Goal: Find specific page/section: Find specific page/section

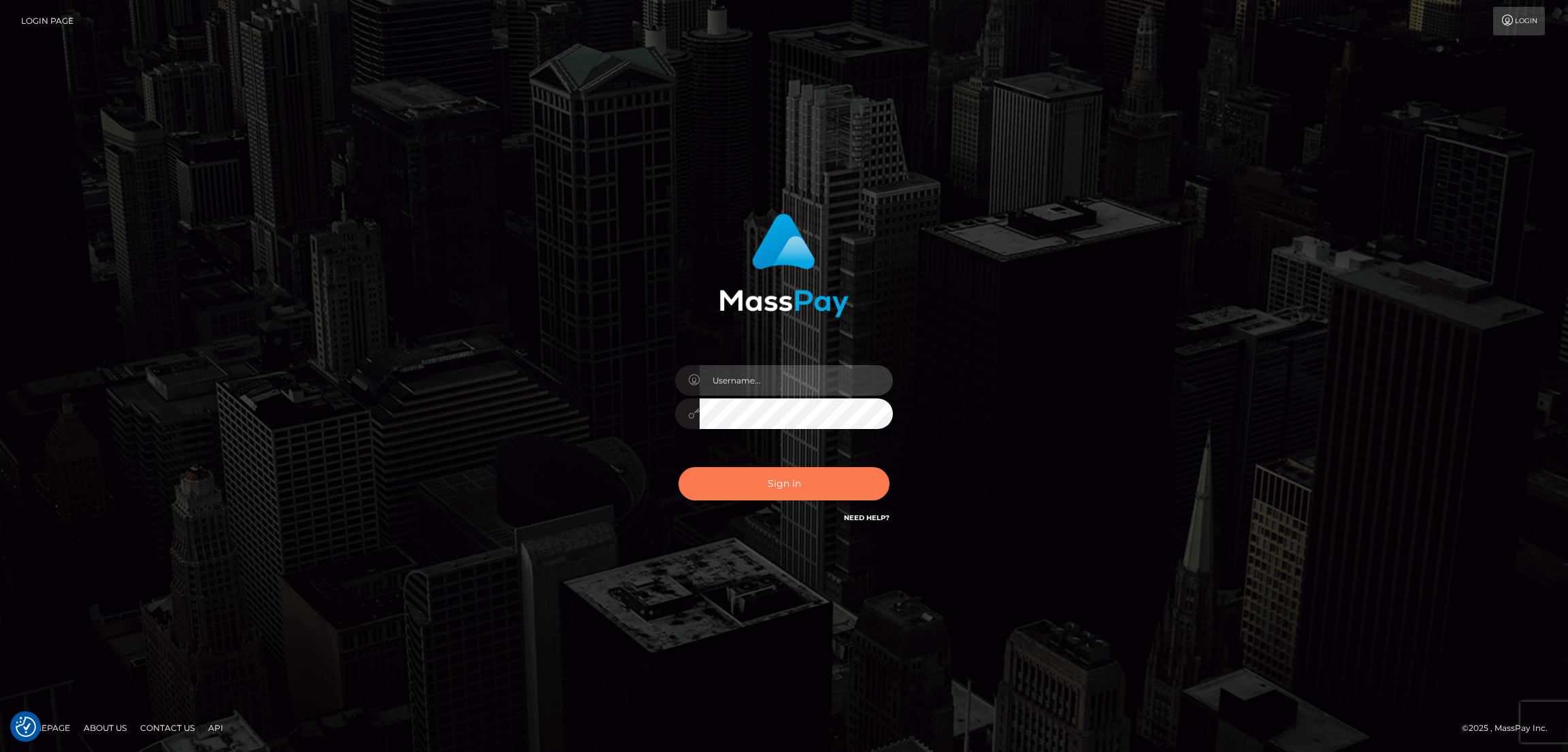
type input "by.es2"
click at [753, 469] on button "Sign in" at bounding box center [784, 484] width 211 height 34
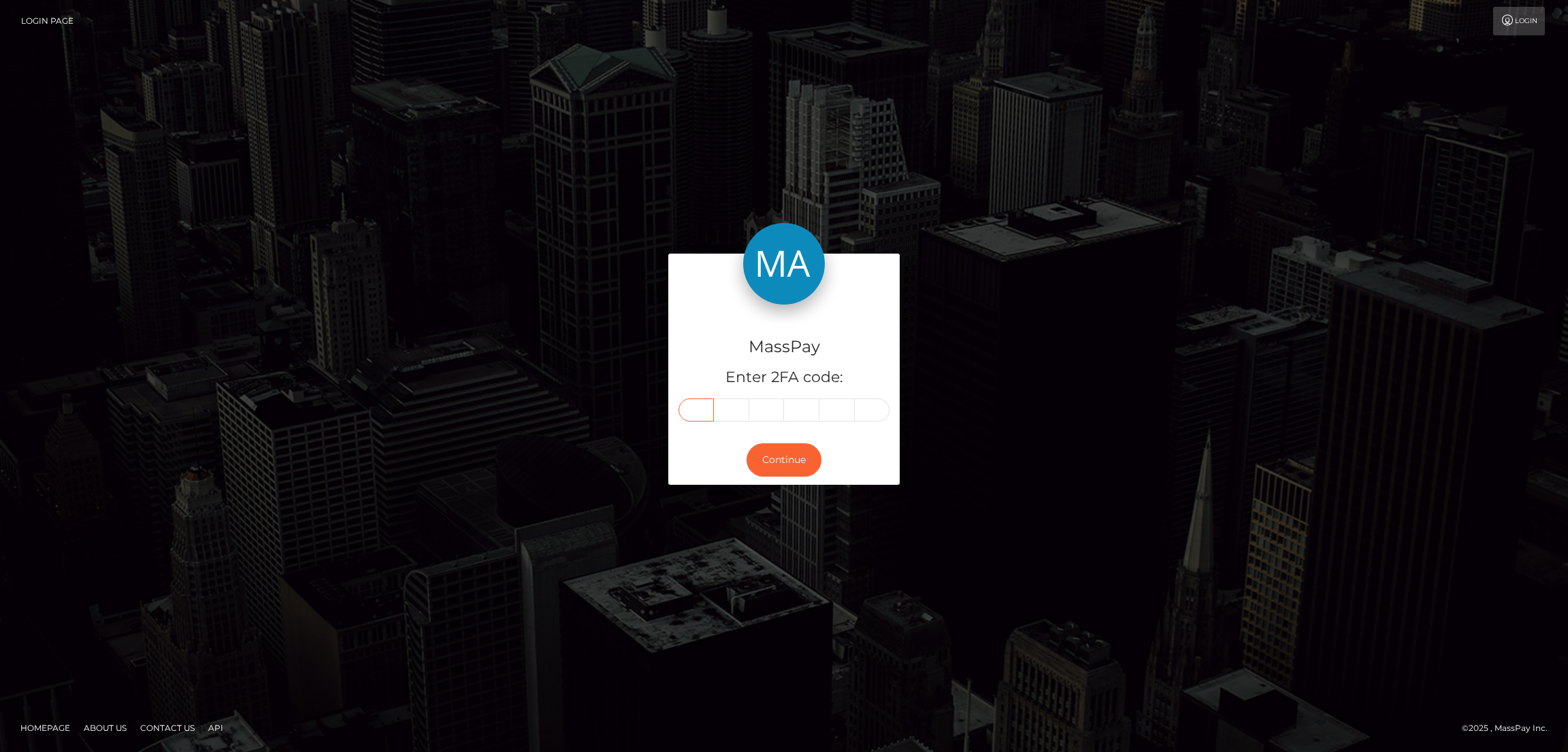
click at [691, 414] on input "text" at bounding box center [696, 410] width 35 height 23
paste input "5"
type input "5"
type input "8"
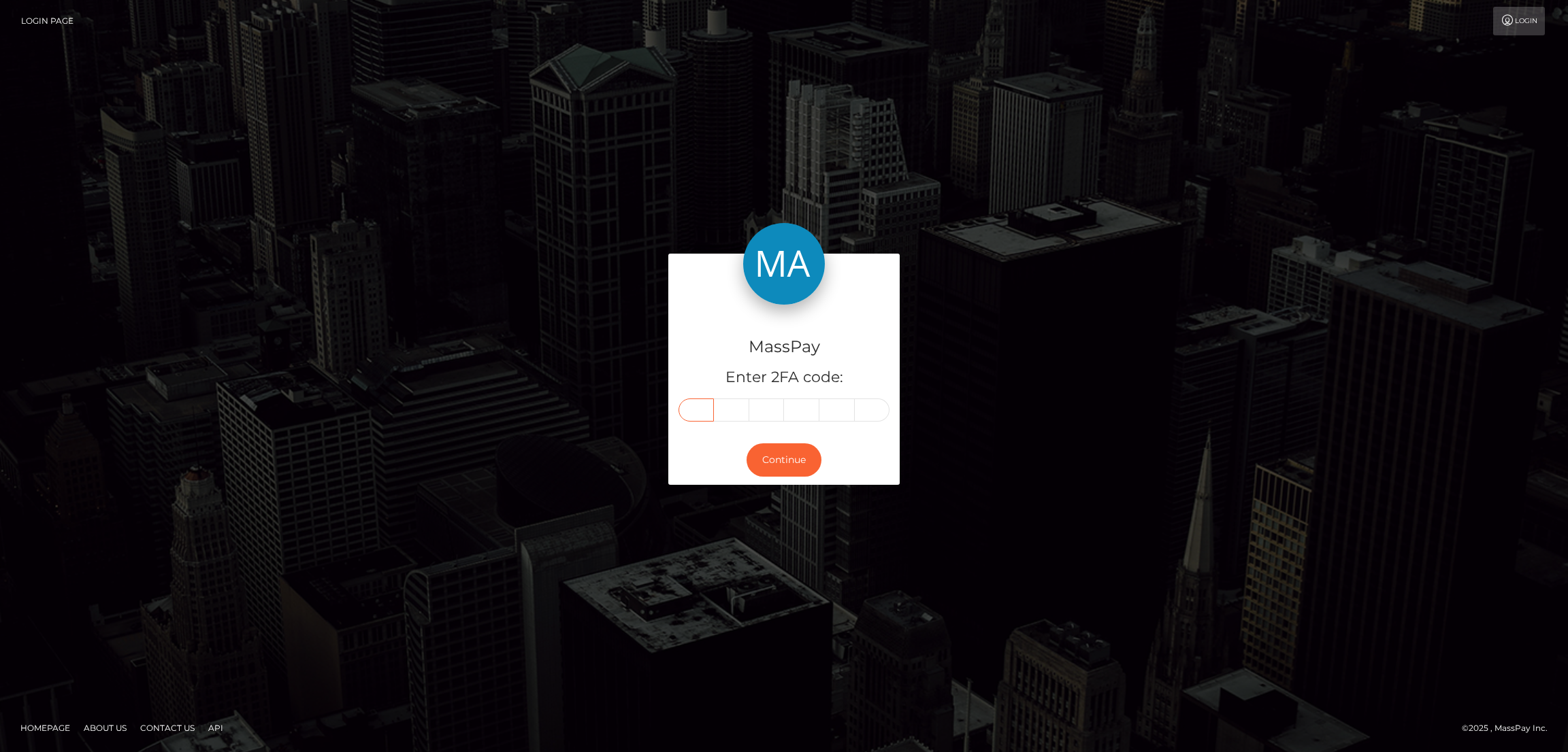
type input "6"
type input "0"
type input "7"
click at [779, 469] on button "Continue" at bounding box center [784, 460] width 75 height 34
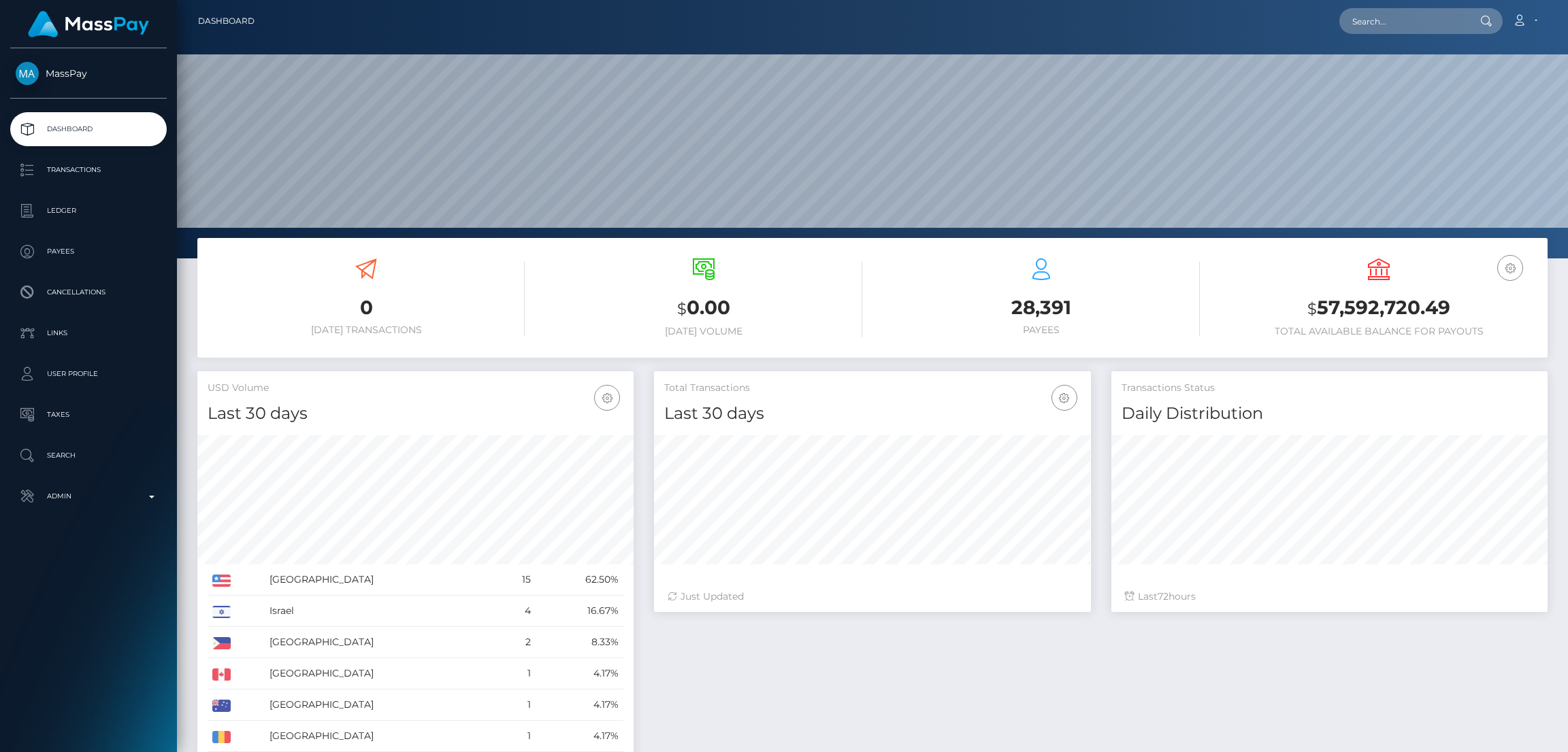
scroll to position [241, 436]
click at [1403, 20] on input "text" at bounding box center [1403, 21] width 128 height 26
paste input "valonyango4@gmail.com"
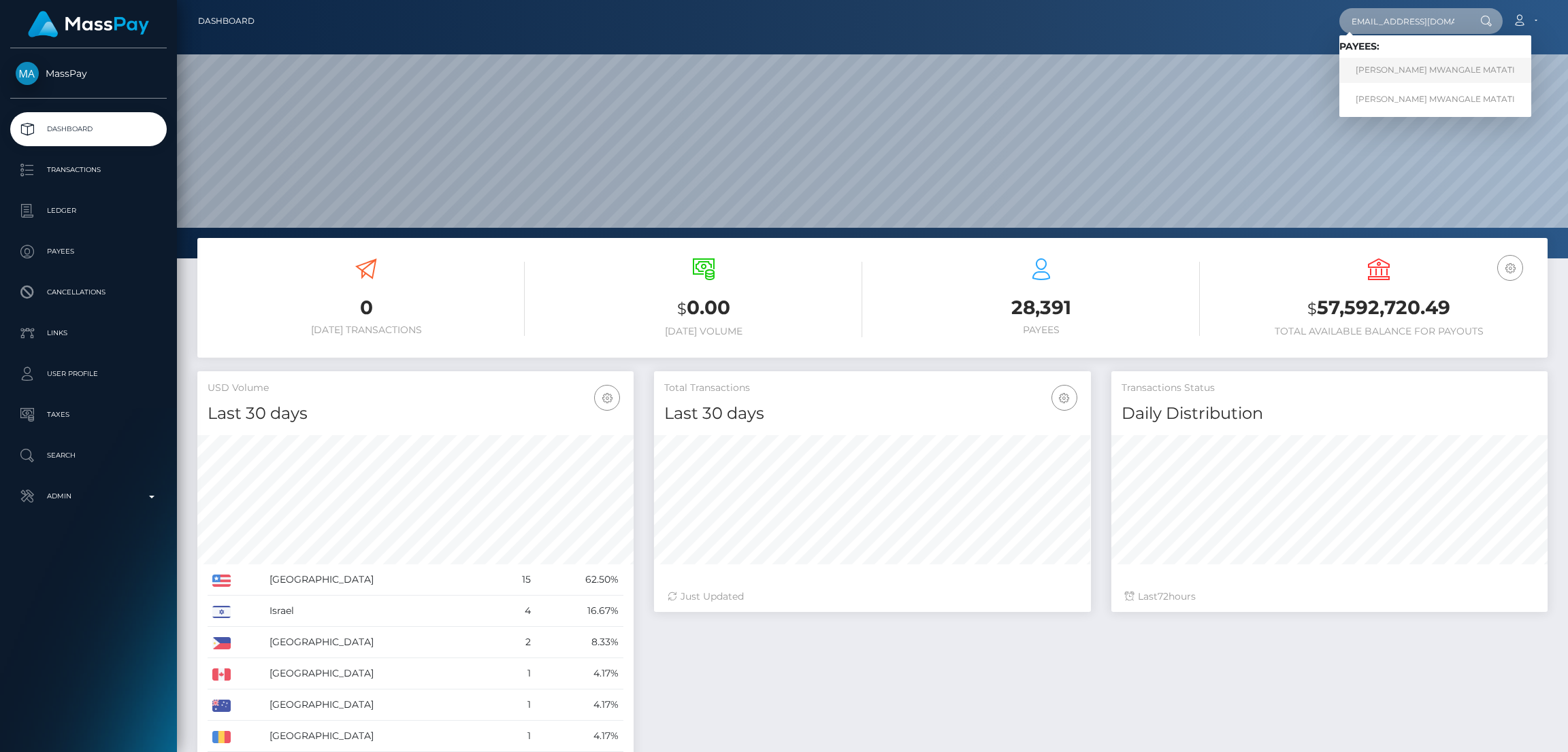
type input "valonyango4@gmail.com"
click at [1434, 70] on link "GLORINE MWANGALE MATATI" at bounding box center [1435, 70] width 192 height 25
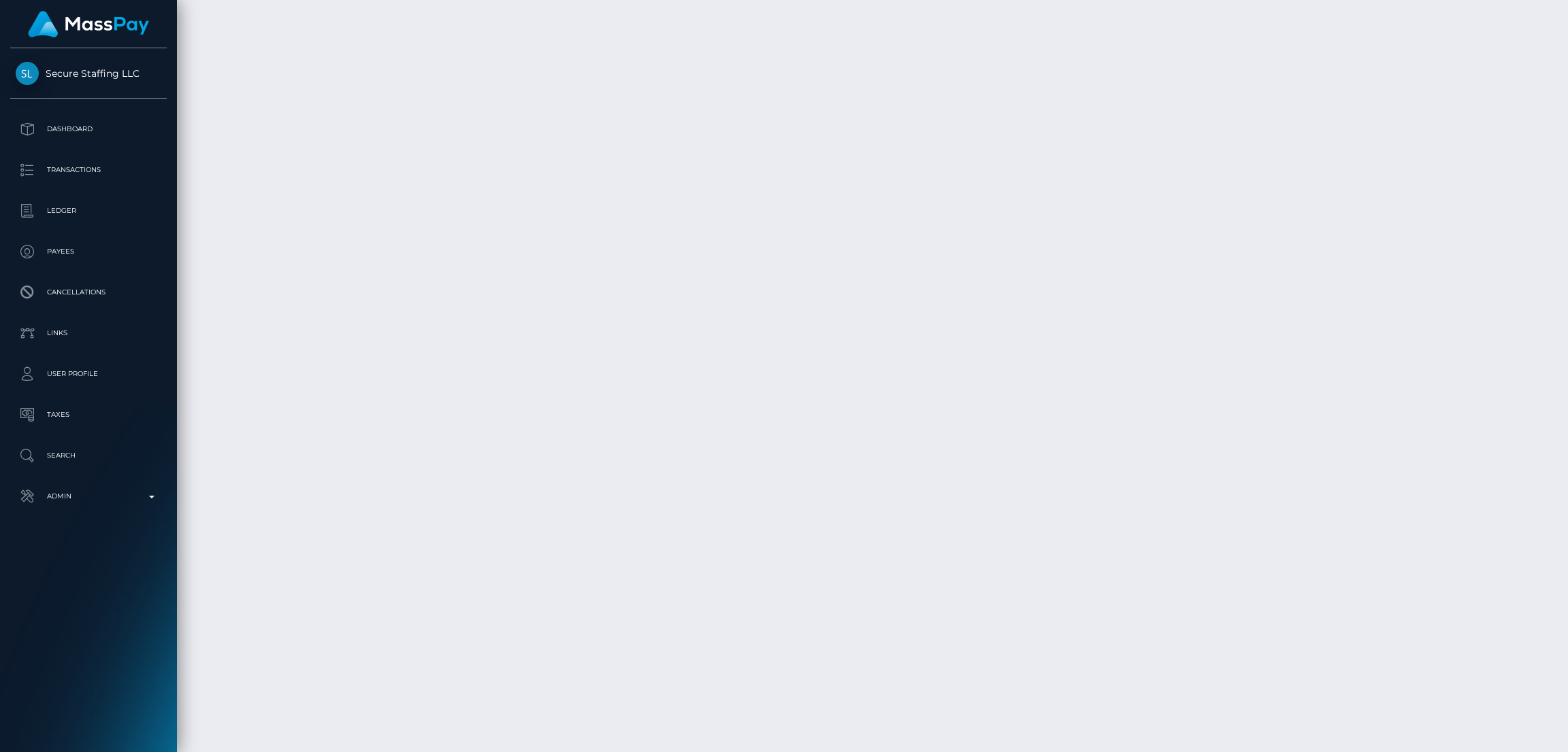
scroll to position [9792, 0]
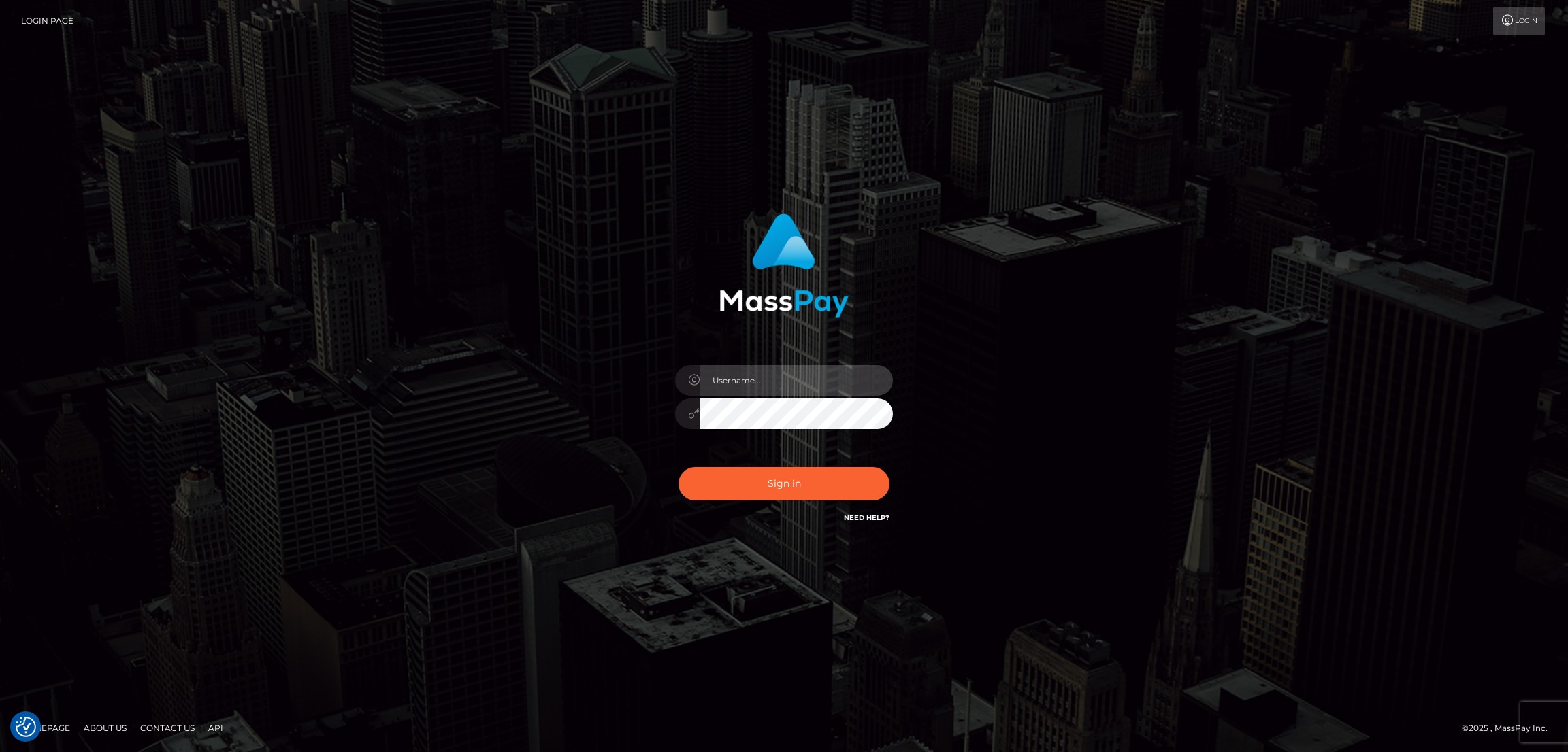
type input "by.es2"
click at [803, 489] on button "Sign in" at bounding box center [784, 484] width 211 height 34
type input "by.es2"
click at [789, 489] on button "Sign in" at bounding box center [784, 484] width 211 height 34
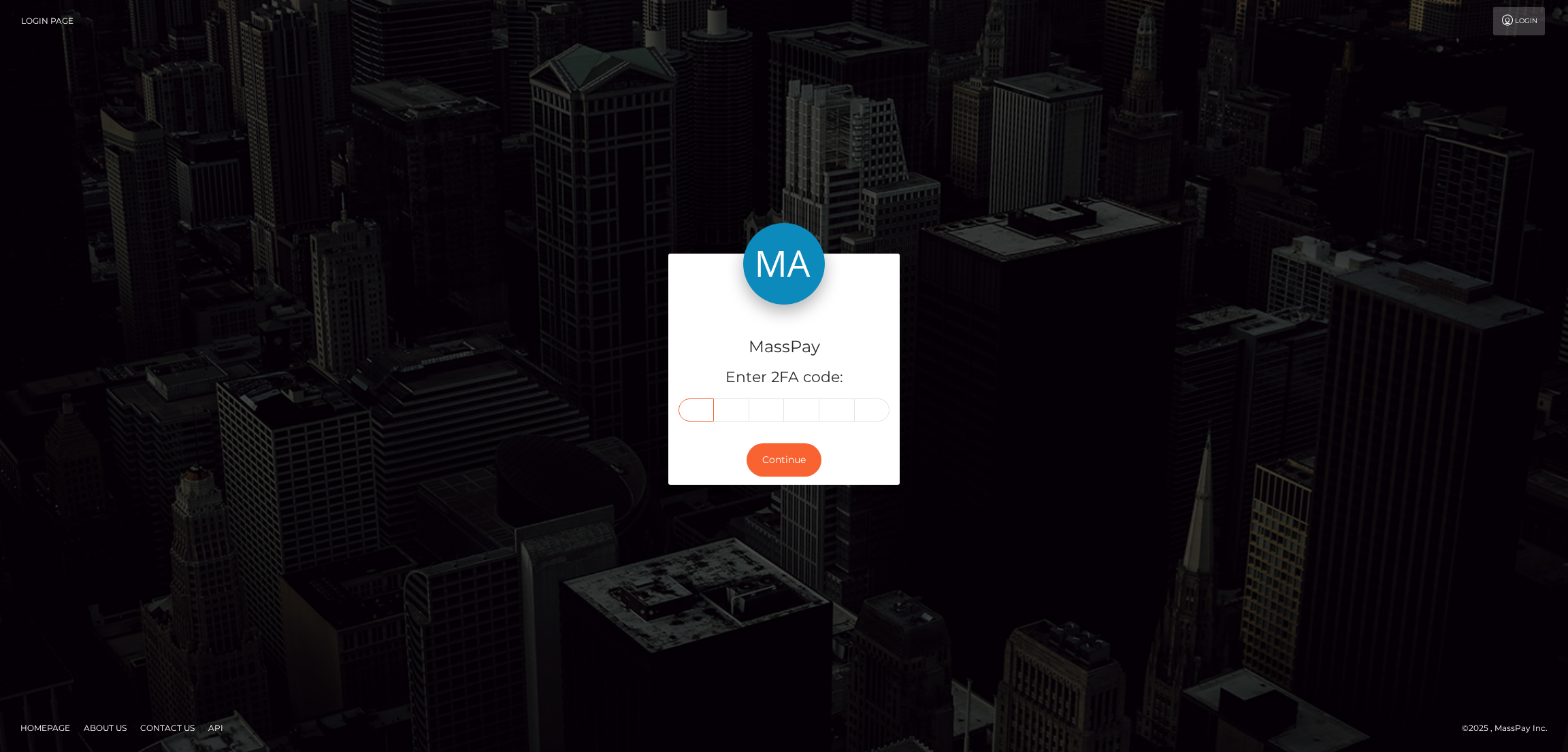
click at [694, 408] on input "text" at bounding box center [696, 410] width 35 height 23
paste input "5"
type input "5"
type input "8"
type input "2"
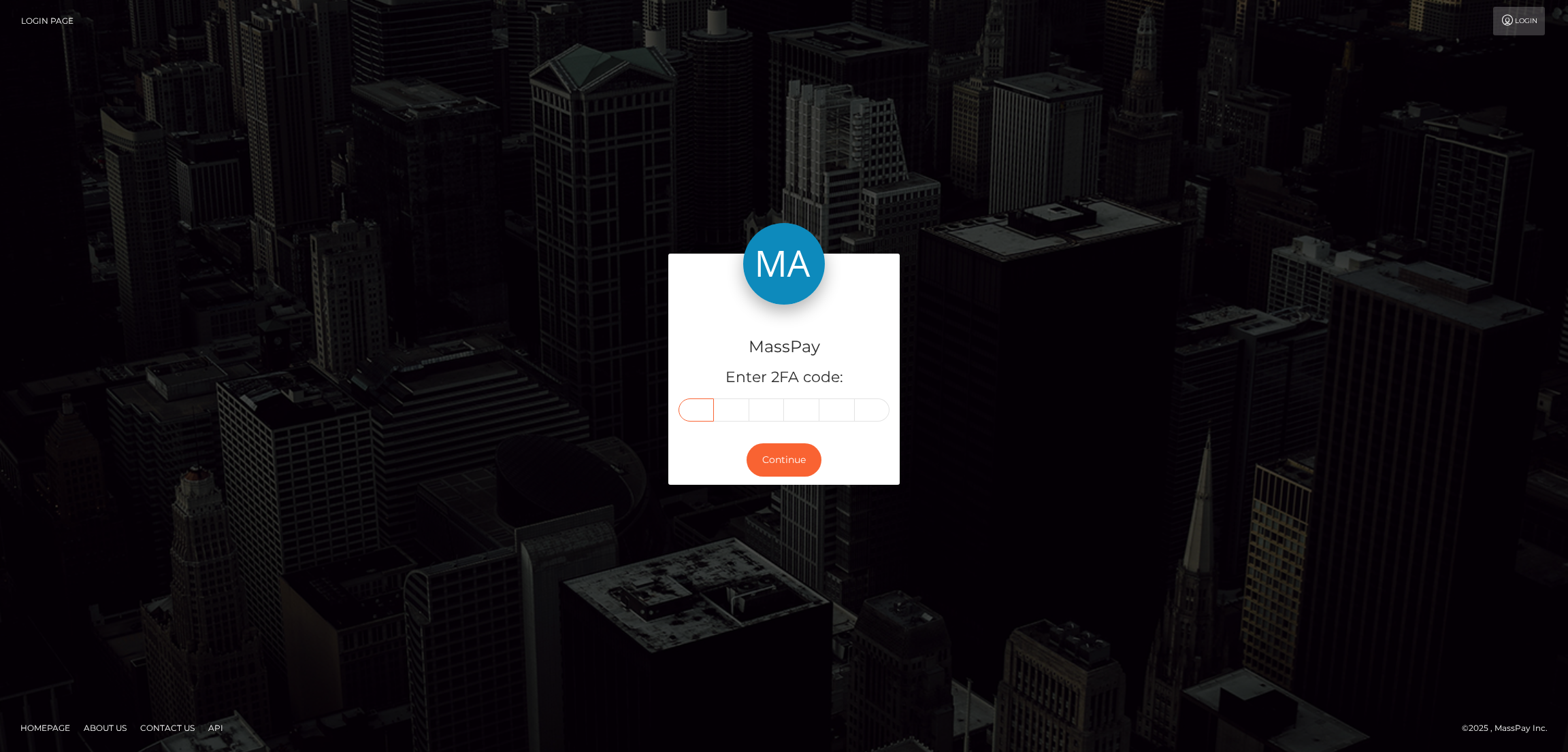
type input "6"
type input "5"
click at [797, 477] on div "Continue" at bounding box center [784, 460] width 232 height 50
click at [797, 462] on button "Continue" at bounding box center [784, 460] width 75 height 34
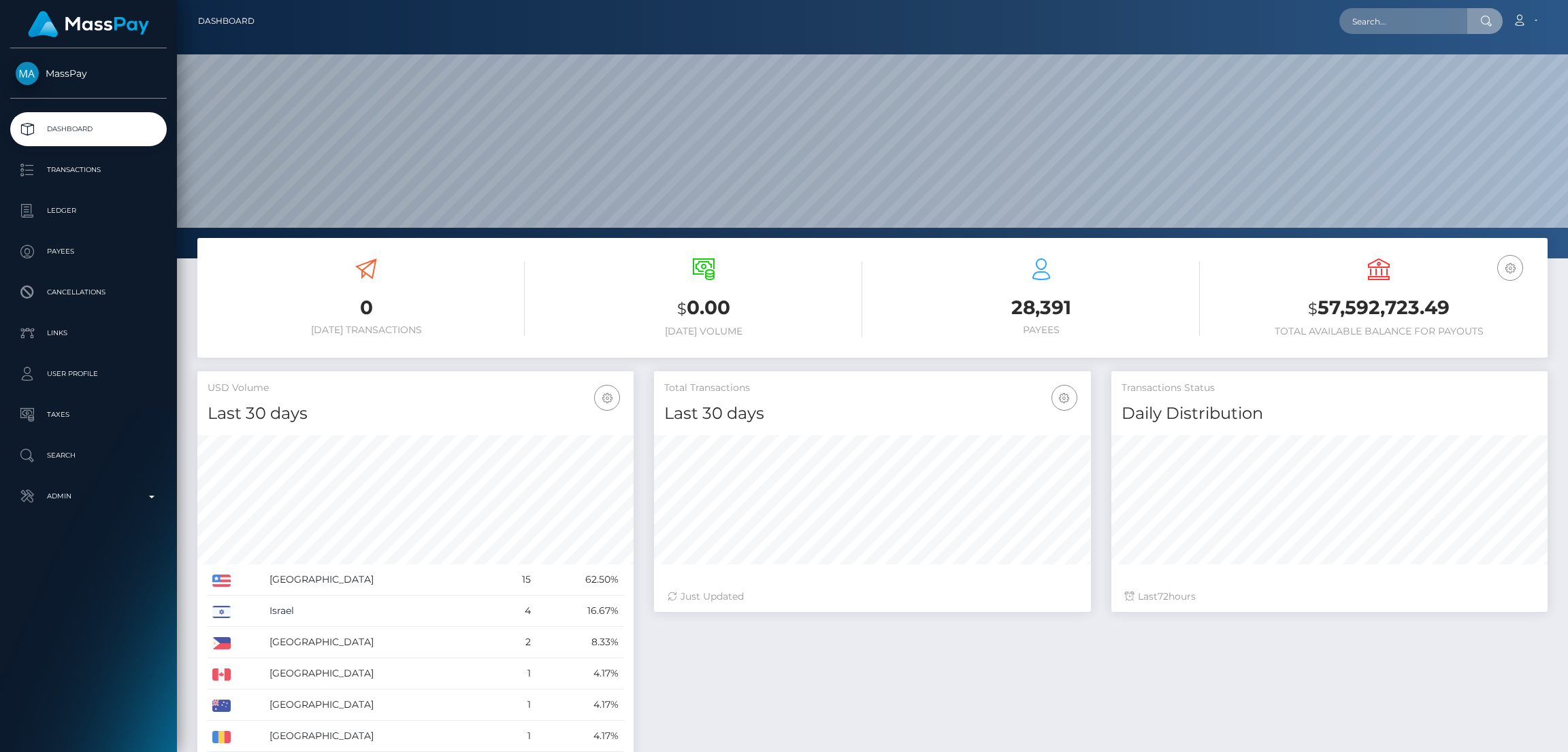
scroll to position [241, 436]
type input "5"
click at [1426, 25] on input "text" at bounding box center [1403, 21] width 128 height 26
paste input "[EMAIL_ADDRESS][DOMAIN_NAME]"
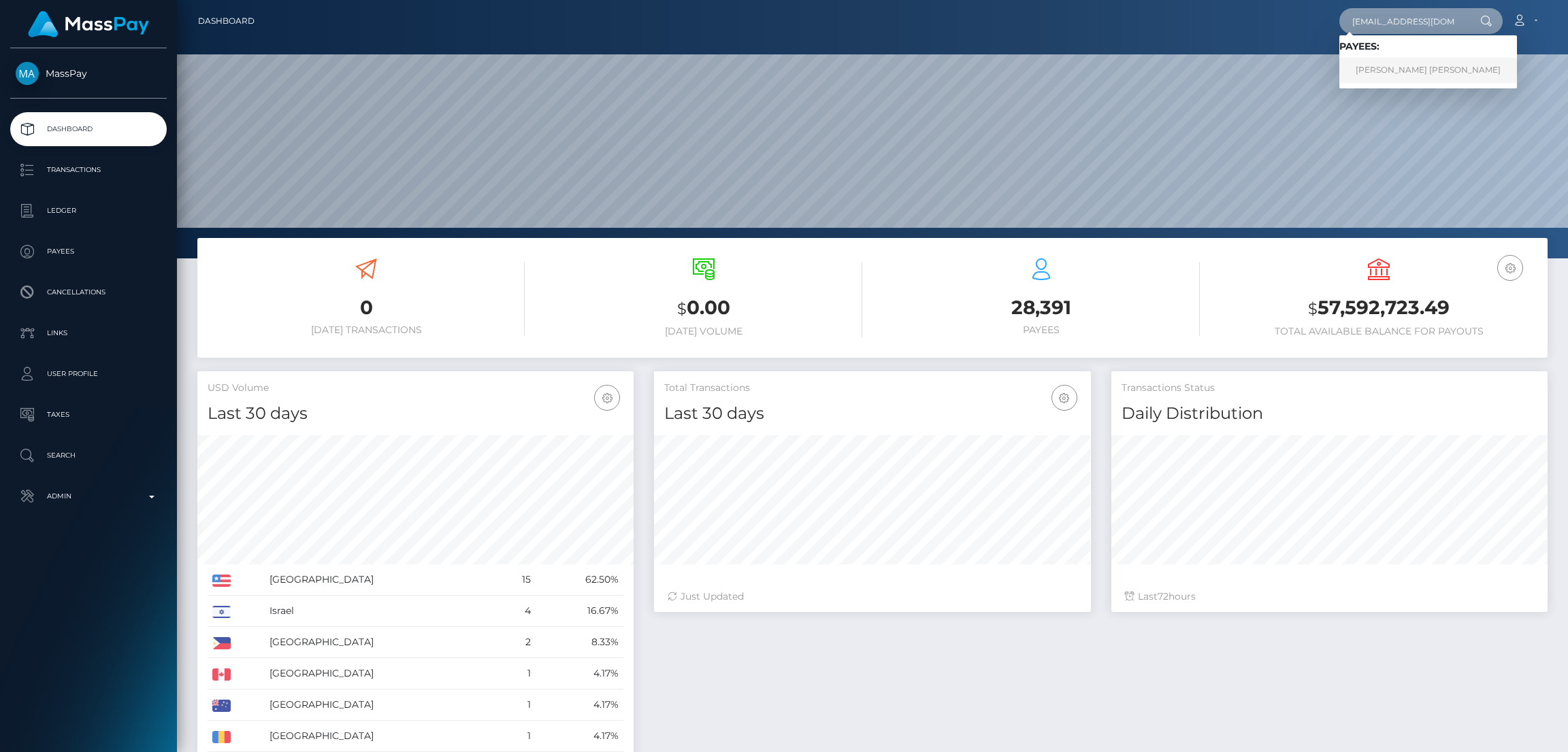
type input "[EMAIL_ADDRESS][DOMAIN_NAME]"
click at [1387, 71] on link "DAVID JEE-YOO LIM" at bounding box center [1427, 70] width 178 height 25
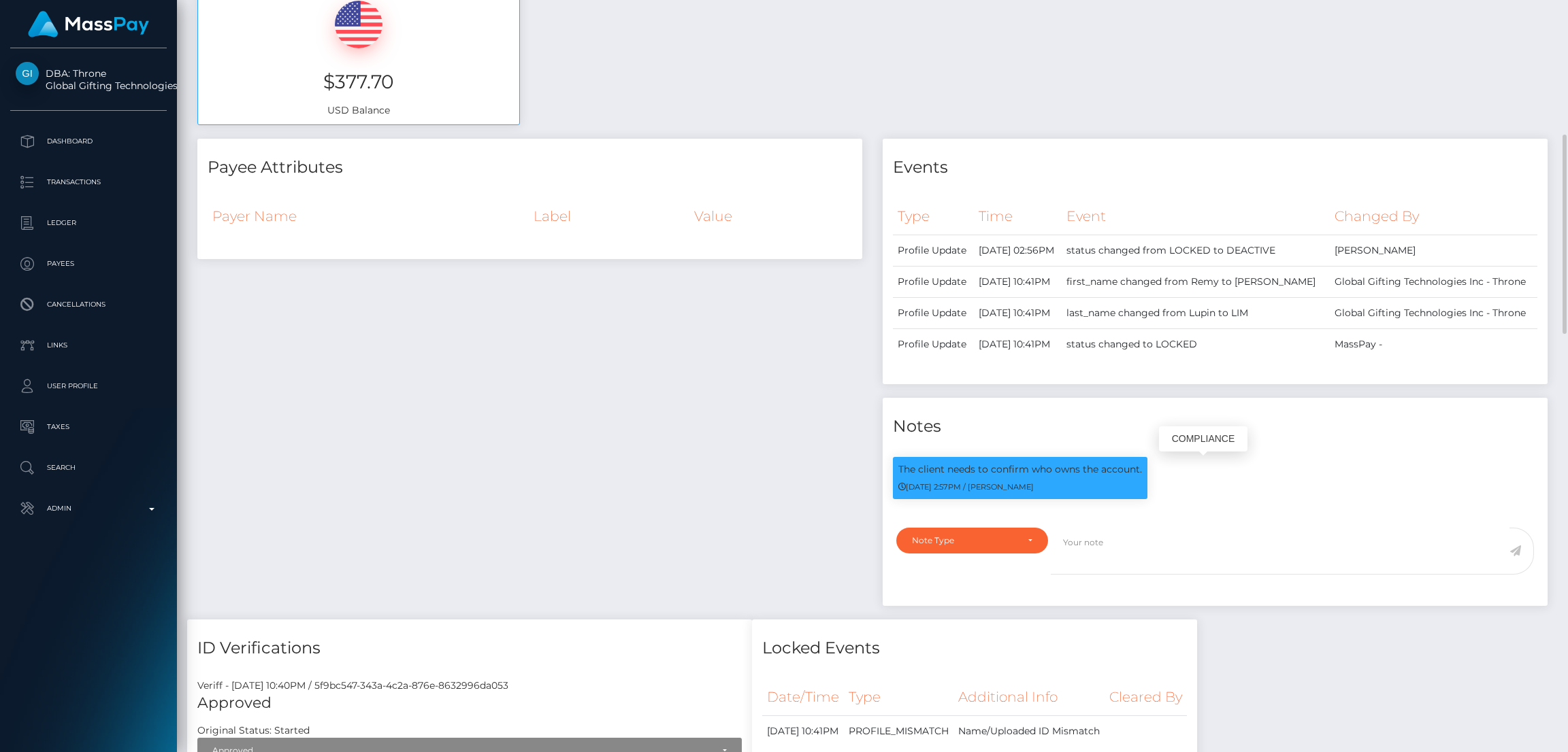
scroll to position [163, 436]
drag, startPoint x: 895, startPoint y: 465, endPoint x: 1069, endPoint y: 467, distance: 174.0
click at [1069, 467] on div "The client needs to confirm who owns the account. 12/02/24 2:57PM / Dan Cirnat" at bounding box center [1019, 478] width 255 height 43
click at [1214, 497] on div "The client needs to confirm who owns the account. 12/02/24 2:57PM / Dan Cirnat" at bounding box center [1215, 484] width 665 height 56
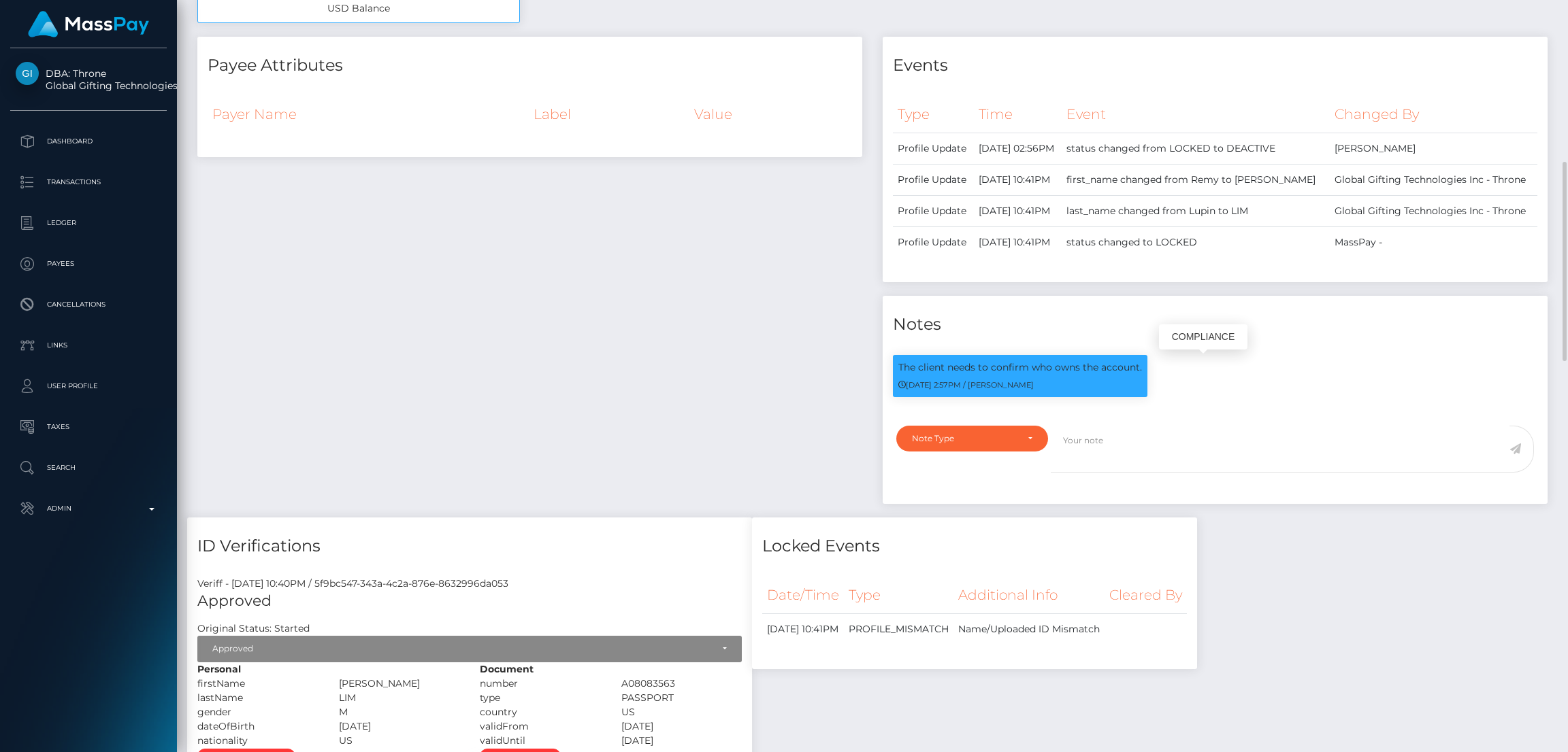
drag, startPoint x: 897, startPoint y: 364, endPoint x: 1142, endPoint y: 367, distance: 245.0
click at [1142, 367] on div "The client needs to confirm who owns the account. 12/02/24 2:57PM / Dan Cirnat" at bounding box center [1019, 376] width 255 height 43
copy p "The client needs to confirm who owns the account."
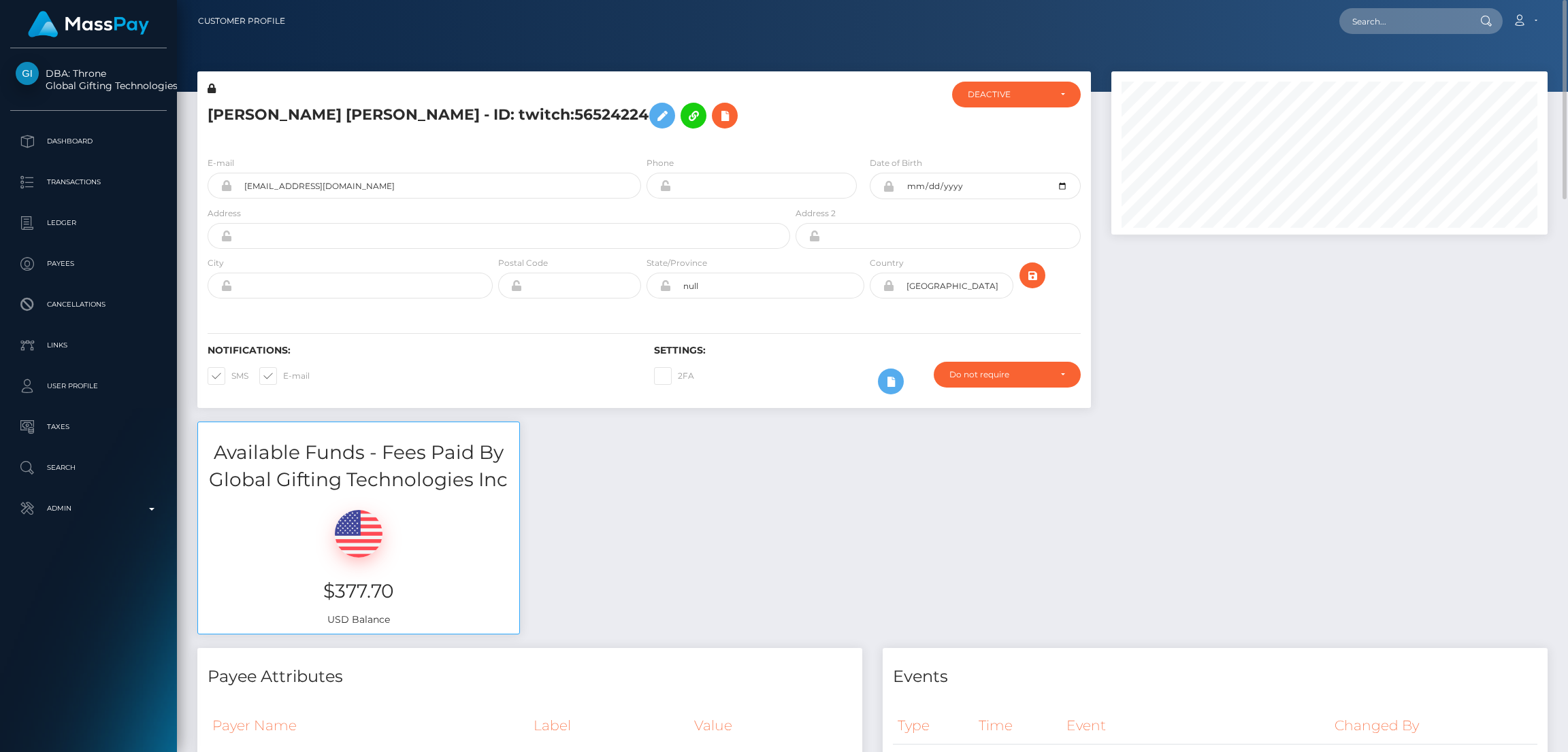
click at [275, 112] on h5 "DAVID JEE-YOO LIM - ID: twitch:56524224" at bounding box center [495, 115] width 575 height 39
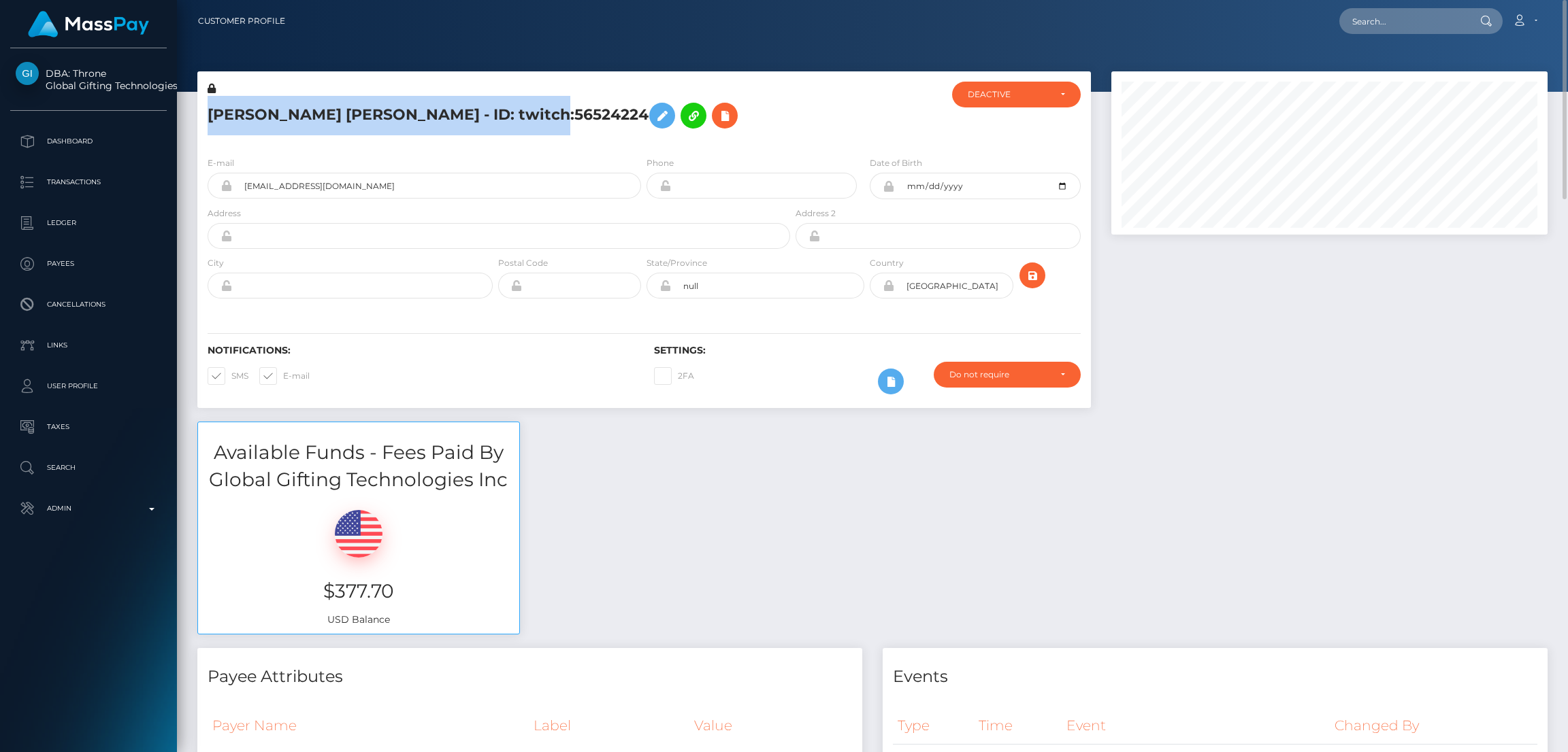
click at [276, 112] on h5 "DAVID JEE-YOO LIM - ID: twitch:56524224" at bounding box center [495, 115] width 575 height 39
copy h5 "DAVID JEE-YOO LIM - ID: twitch:56524224"
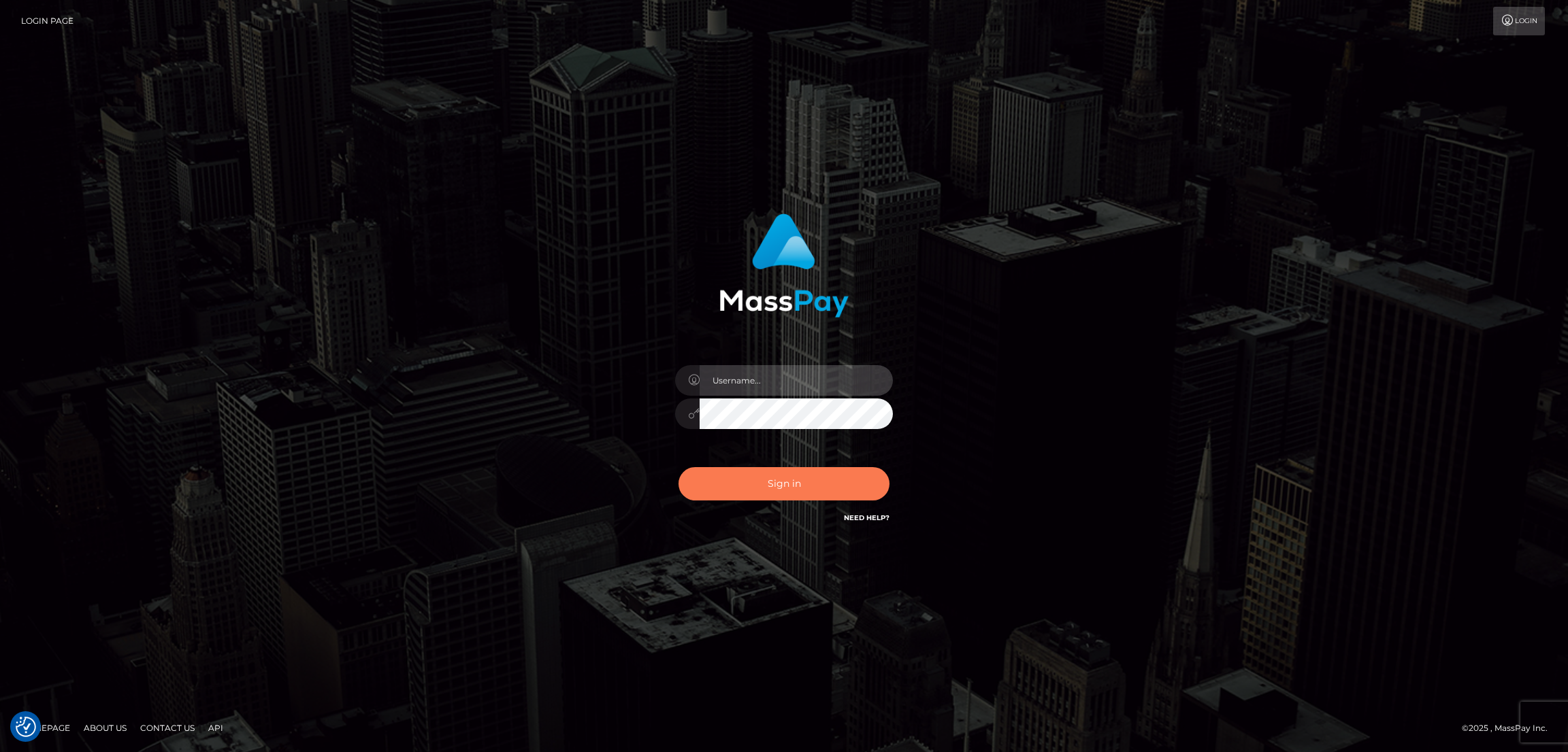
type input "by.es2"
click at [802, 493] on button "Sign in" at bounding box center [784, 484] width 211 height 34
type input "by.es2"
click at [848, 487] on button "Sign in" at bounding box center [784, 484] width 211 height 34
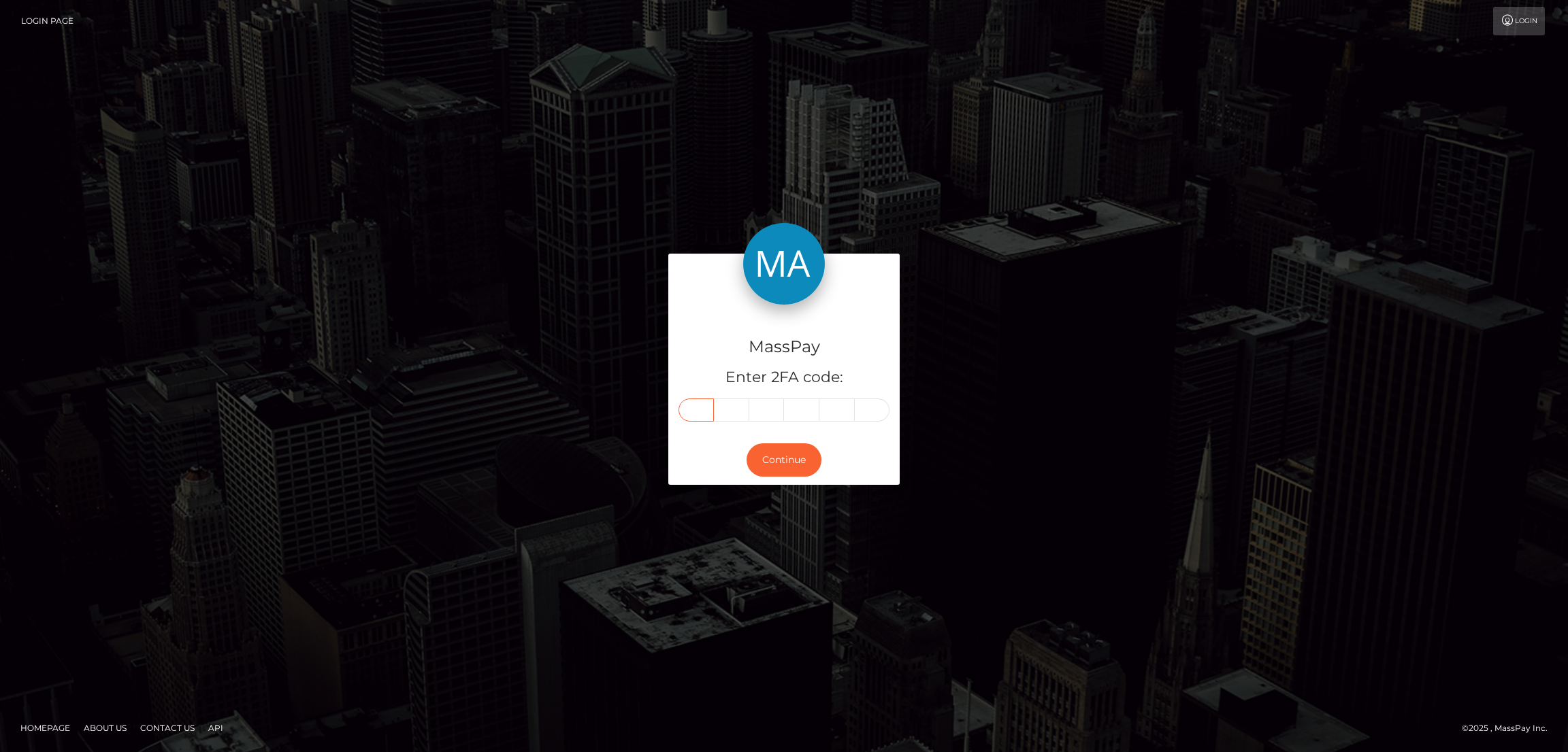
click at [698, 410] on input "text" at bounding box center [696, 410] width 35 height 23
paste input "2"
type input "2"
type input "1"
type input "3"
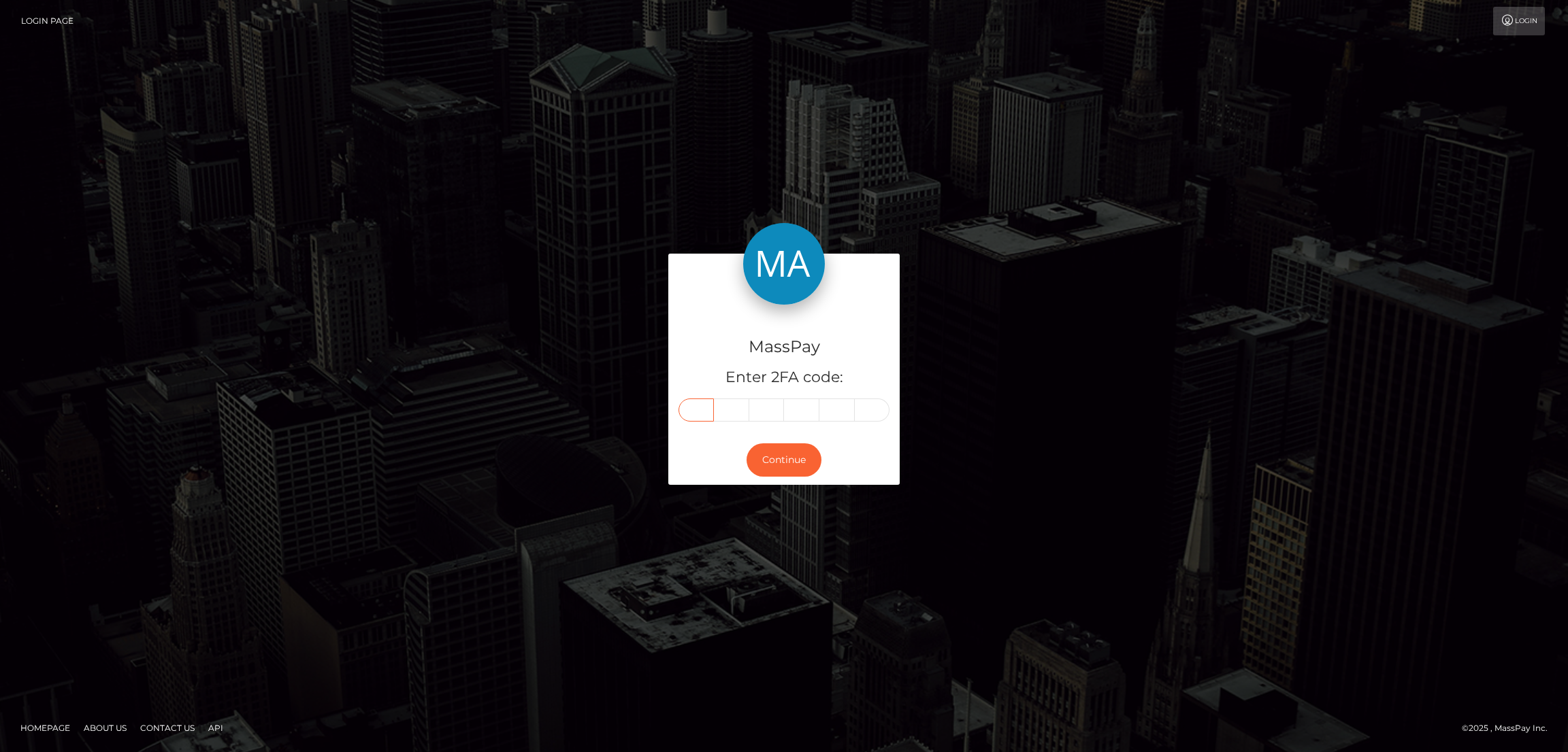
type input "4"
type input "8"
type input "9"
click at [788, 461] on button "Continue" at bounding box center [784, 460] width 75 height 34
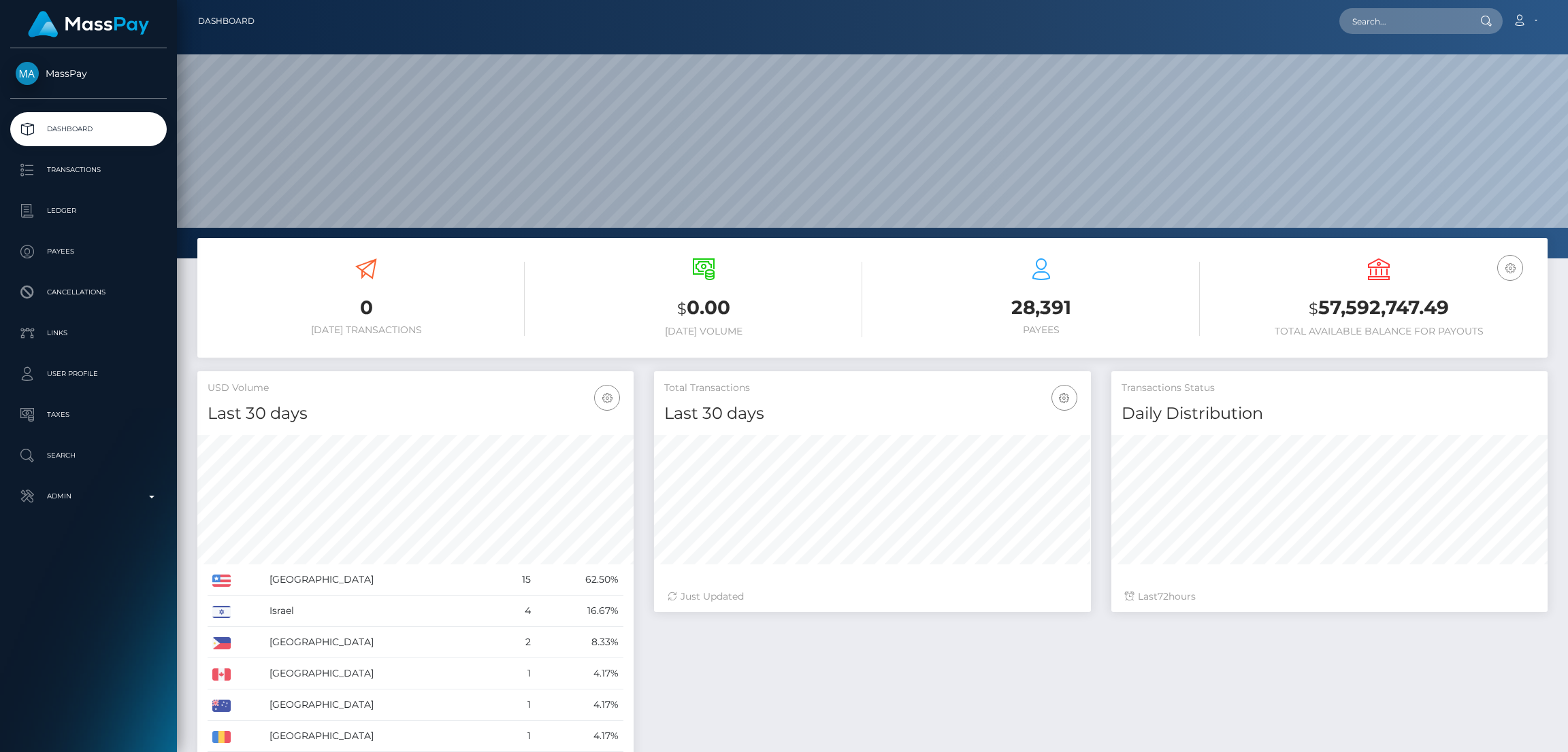
scroll to position [241, 436]
click at [1393, 22] on input "text" at bounding box center [1403, 21] width 128 height 26
paste input "[EMAIL_ADDRESS][DOMAIN_NAME]"
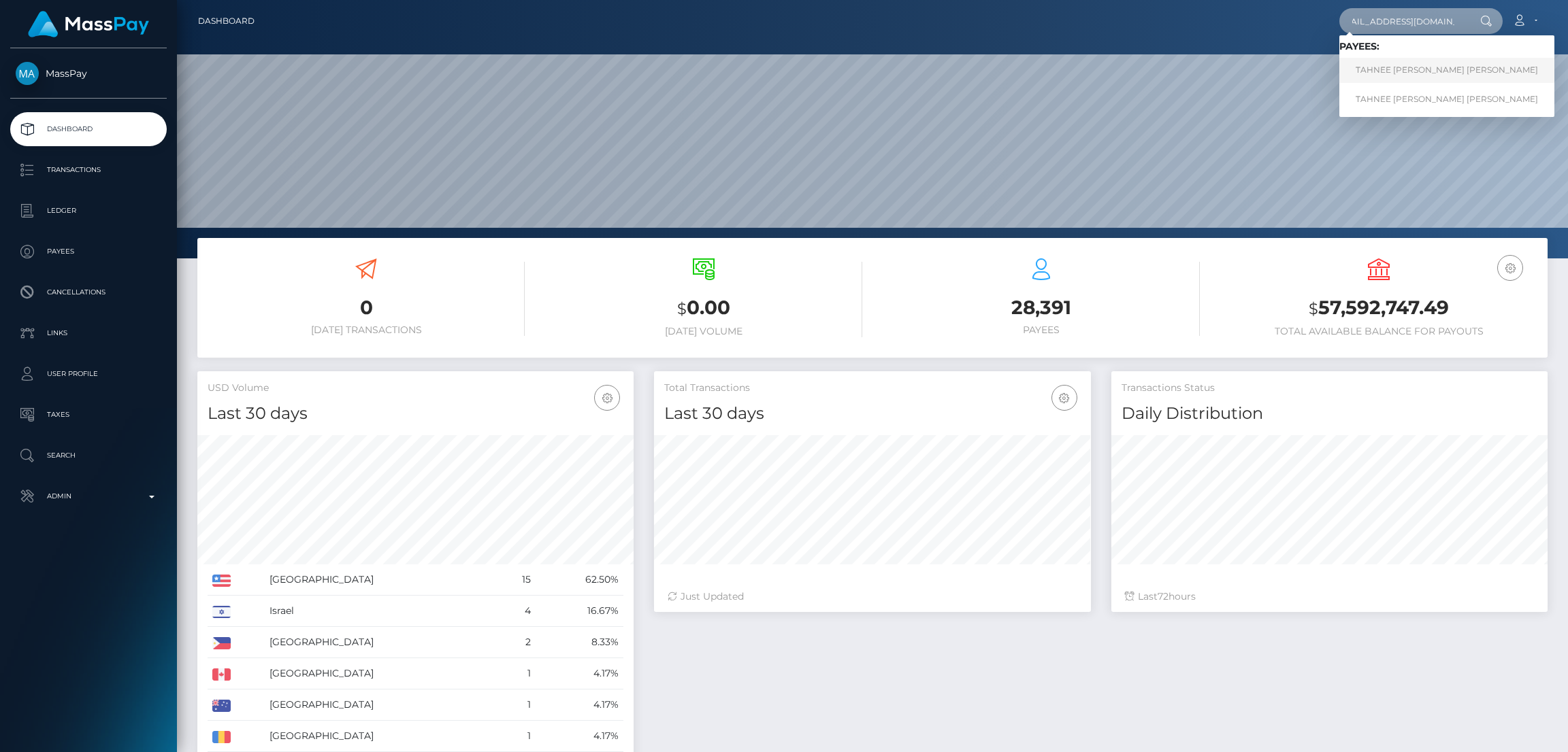
type input "[EMAIL_ADDRESS][DOMAIN_NAME]"
click at [1403, 66] on link "TAHNEE MONIQUE WALTERS LAMB" at bounding box center [1446, 70] width 215 height 25
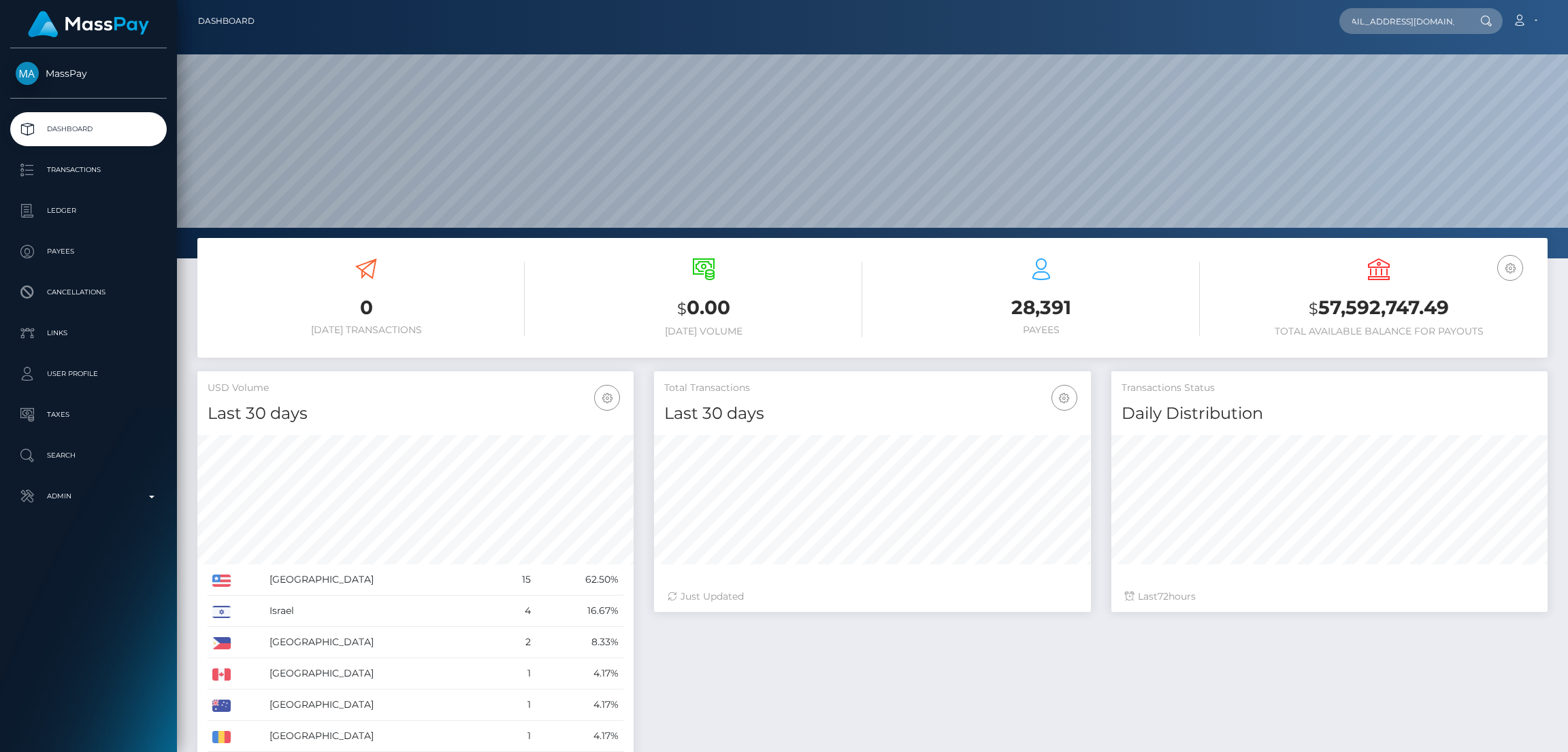
scroll to position [0, 0]
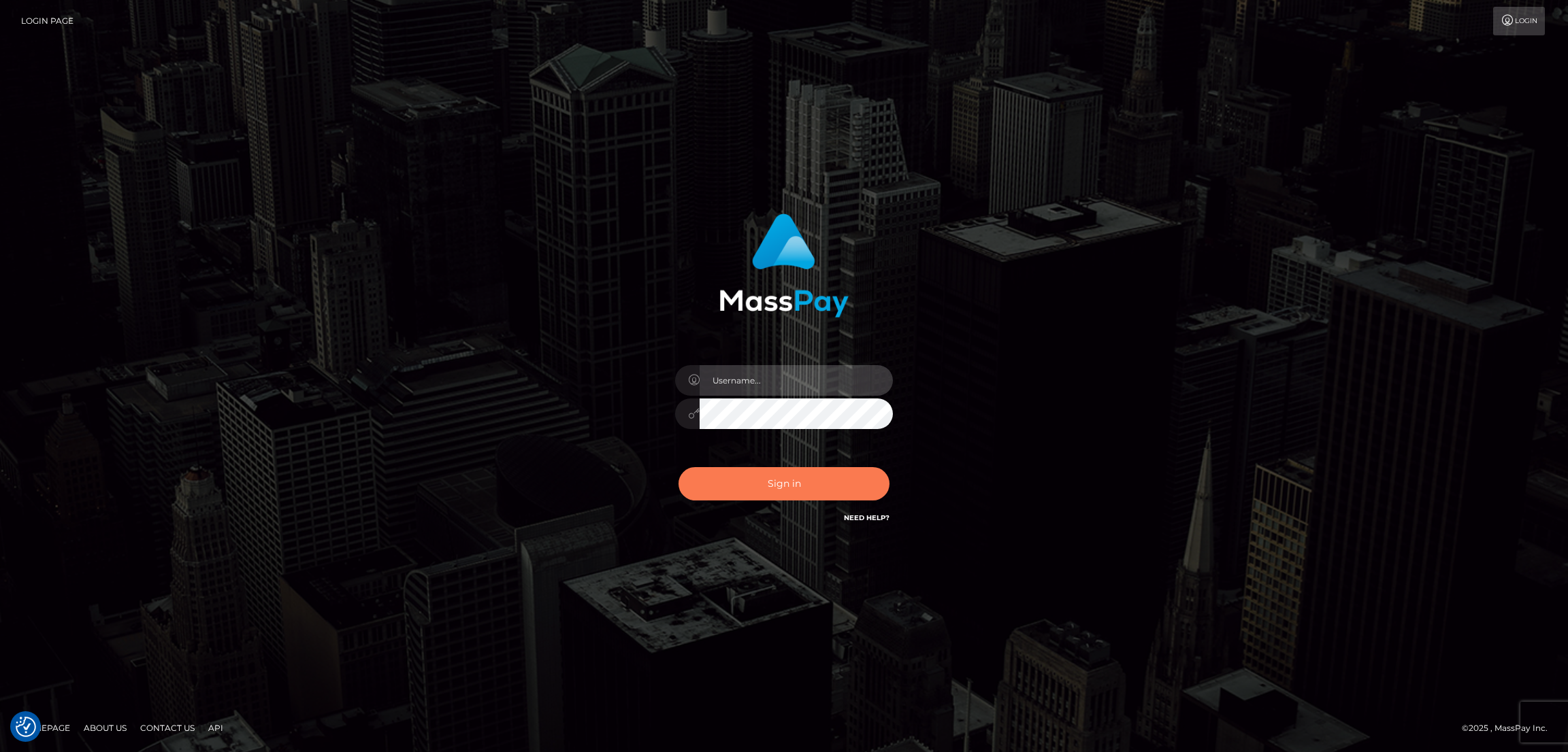
type input "by.es2"
click at [784, 469] on button "Sign in" at bounding box center [784, 484] width 211 height 34
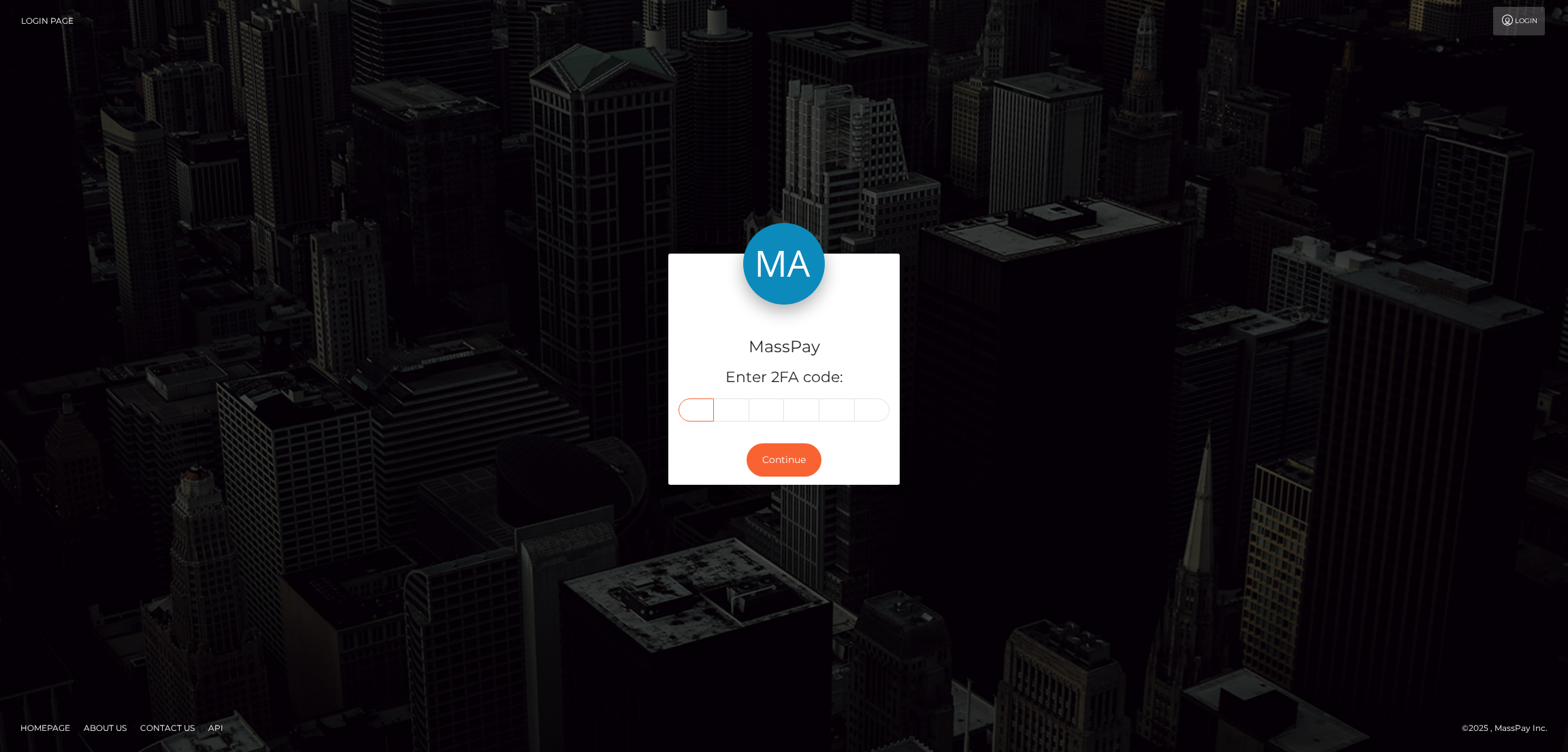
click at [691, 408] on input "text" at bounding box center [696, 410] width 35 height 23
paste input "6"
type input "6"
type input "4"
type input "0"
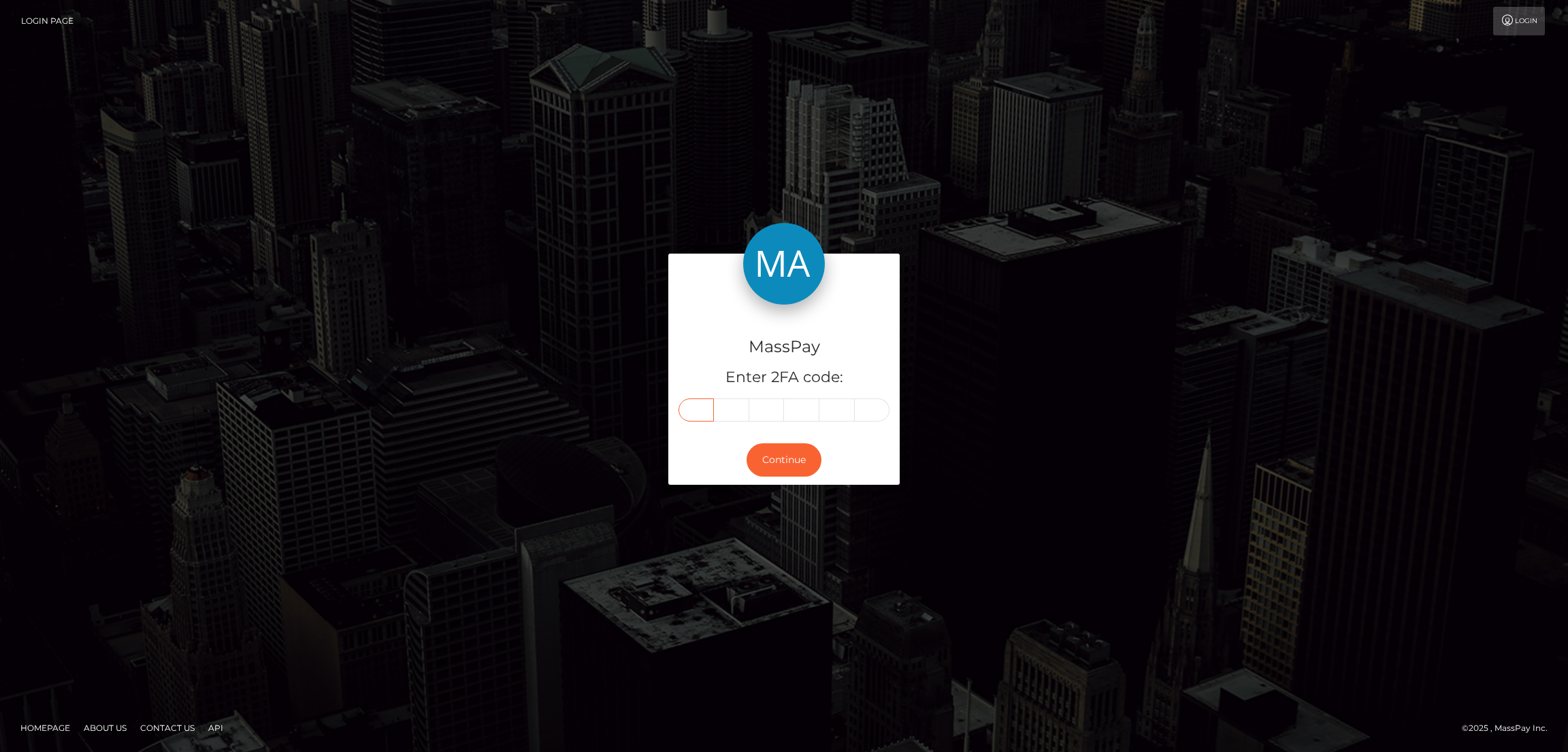
type input "2"
type input "6"
type input "8"
click at [789, 444] on button "Continue" at bounding box center [784, 460] width 75 height 34
click at [791, 453] on button "Continue" at bounding box center [784, 460] width 75 height 34
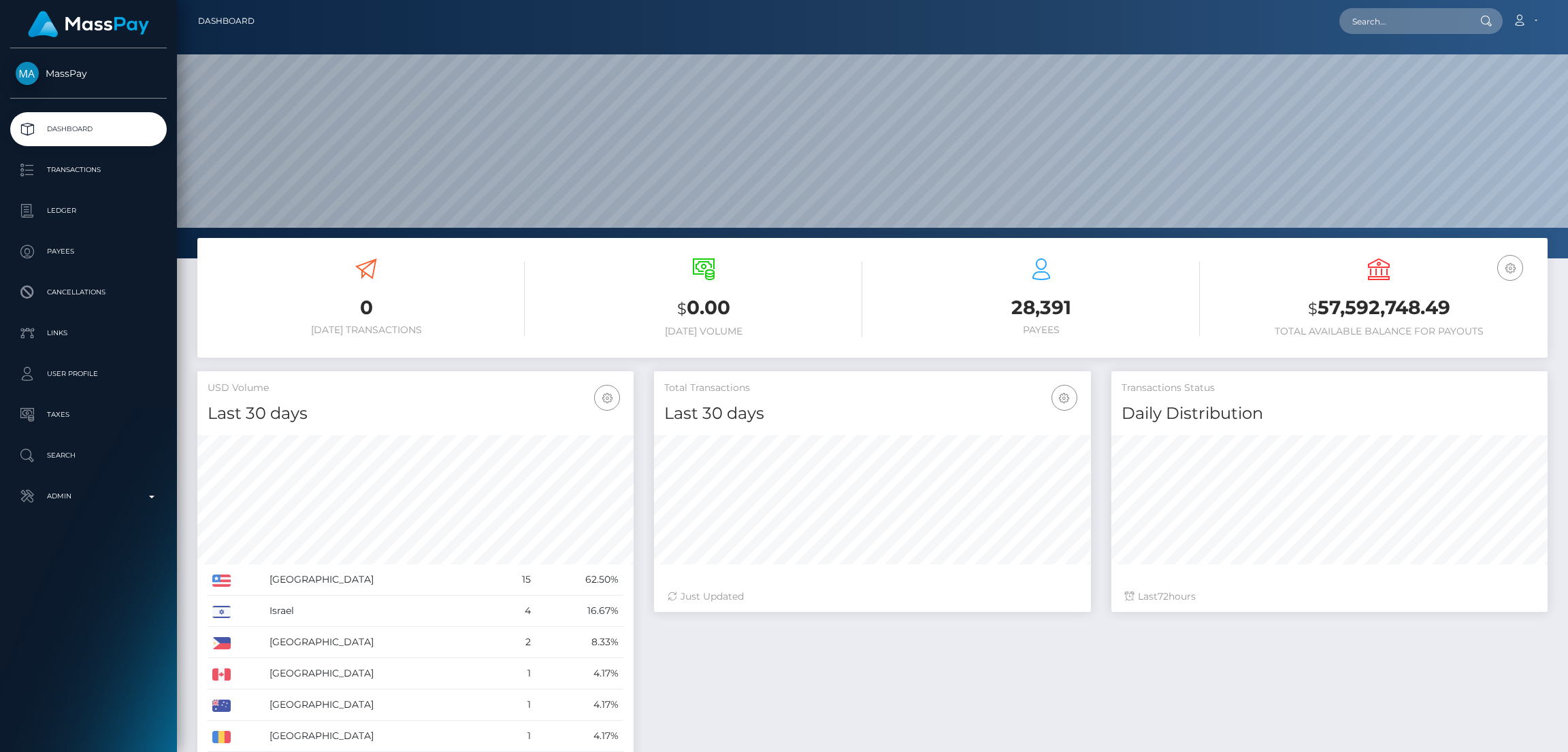
scroll to position [241, 436]
click at [1424, 26] on input "text" at bounding box center [1403, 21] width 128 height 26
paste input "[EMAIL_ADDRESS][DOMAIN_NAME]"
type input "[EMAIL_ADDRESS][DOMAIN_NAME]"
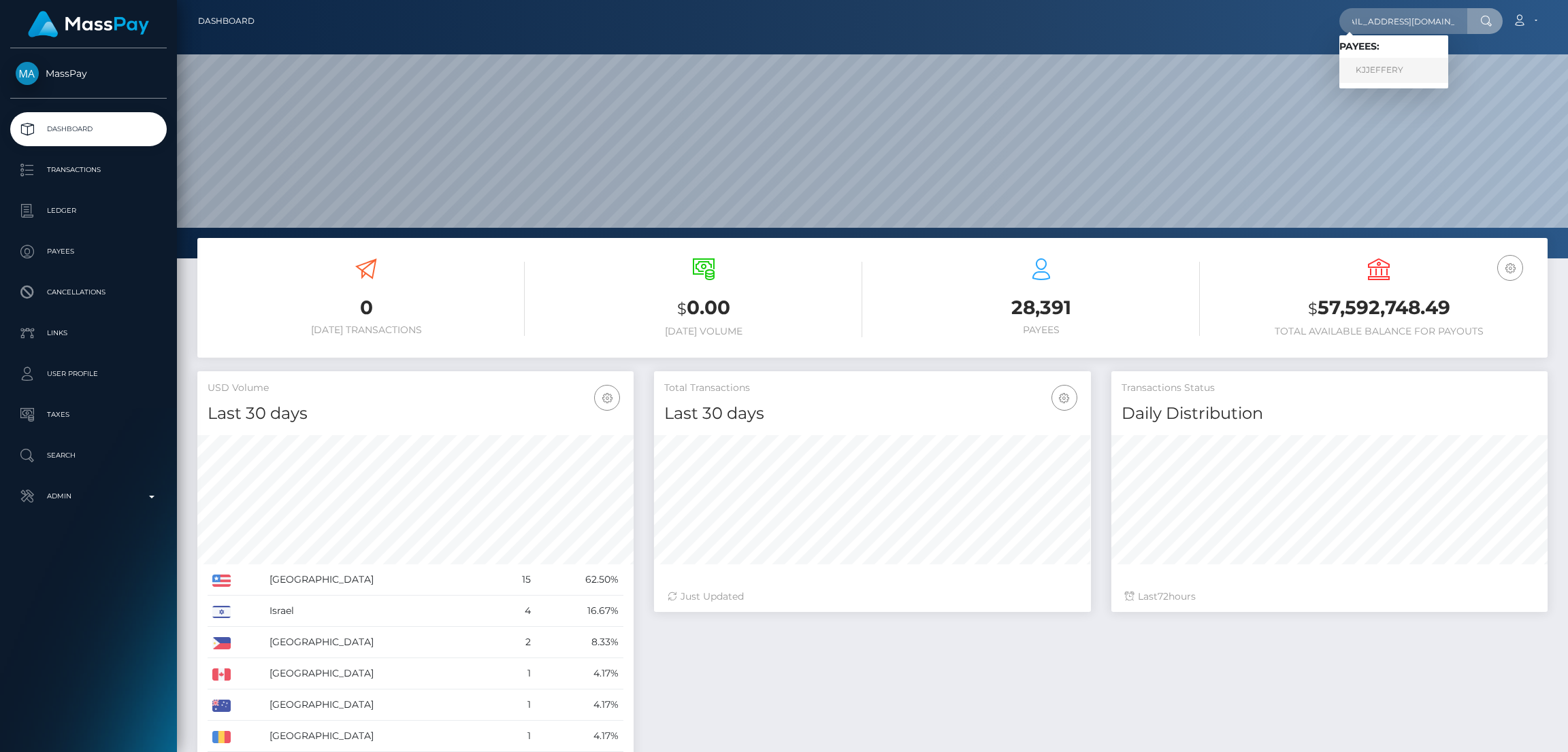
click at [1407, 71] on link "KJJEFFERY" at bounding box center [1393, 70] width 109 height 25
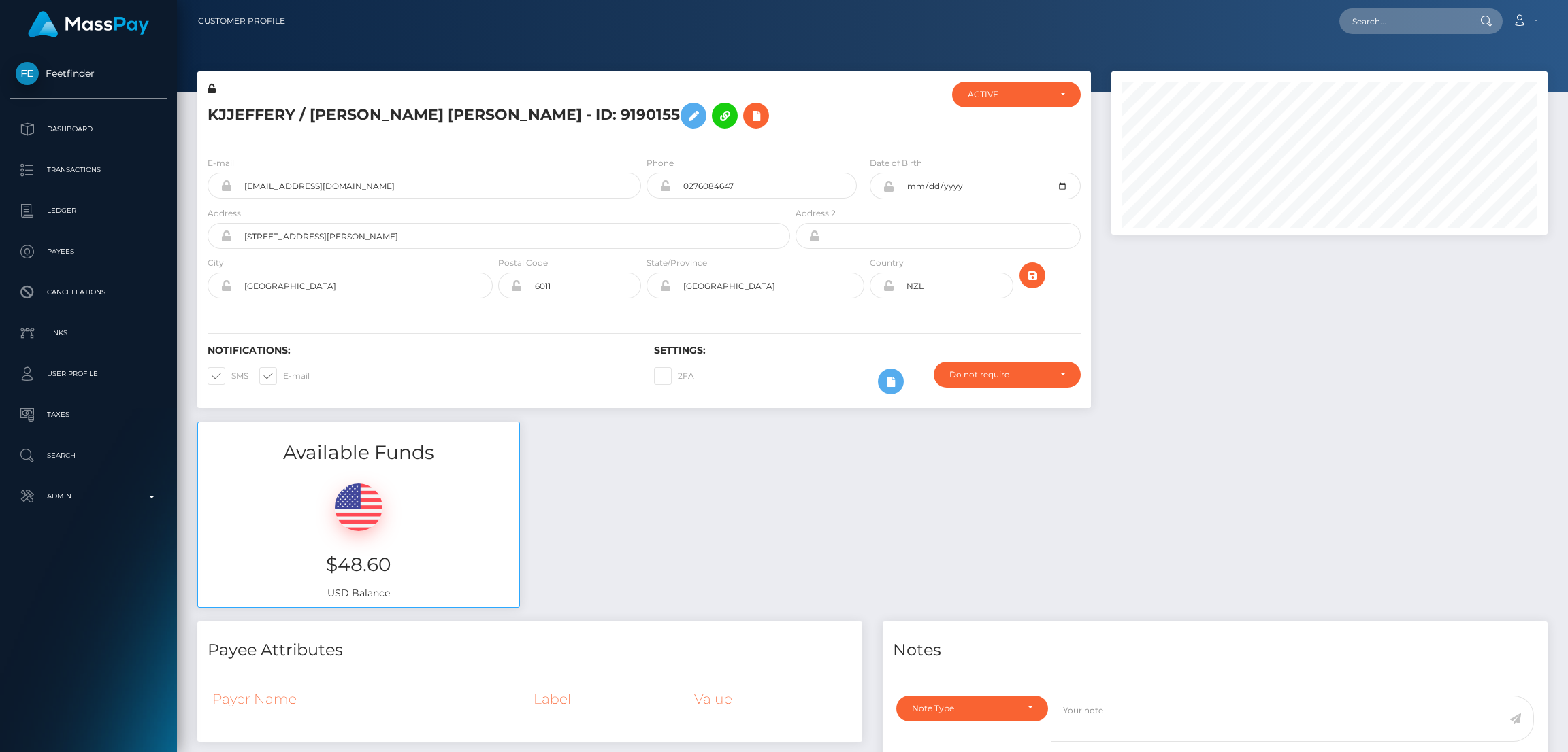
scroll to position [163, 436]
click at [1364, 26] on input "text" at bounding box center [1403, 21] width 128 height 26
paste input "[EMAIL_ADDRESS][DOMAIN_NAME]"
type input "[EMAIL_ADDRESS][DOMAIN_NAME]"
click at [1373, 73] on link "HAYLEA BROOKE ALLEN" at bounding box center [1393, 70] width 109 height 25
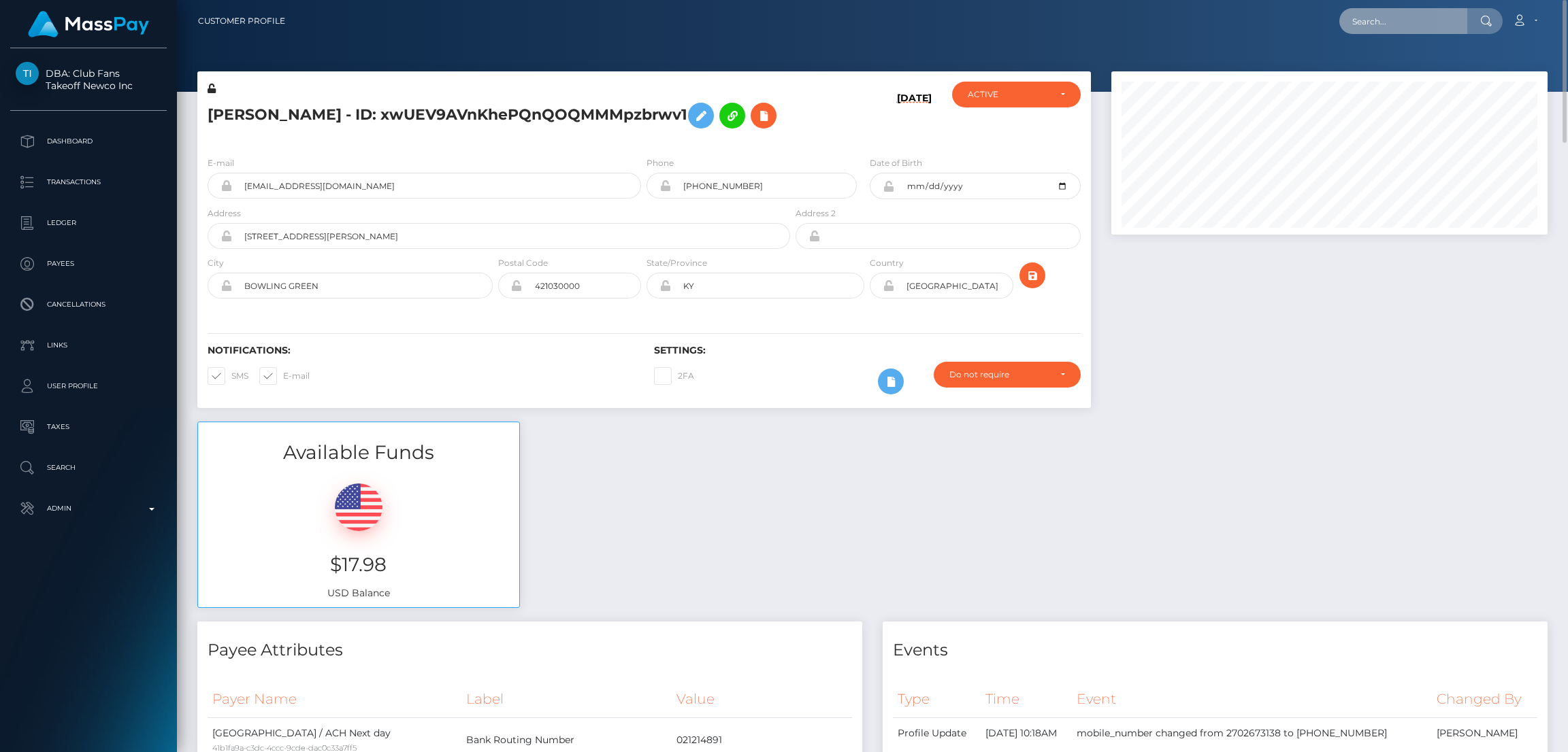
click at [1398, 16] on input "text" at bounding box center [1403, 21] width 128 height 26
paste input "carolinacioffi3@gmail.com"
type input "carolinacioffi3@gmail.com"
click at [1393, 66] on link "CAROLINA SOFIA CIOFFI" at bounding box center [1393, 70] width 109 height 25
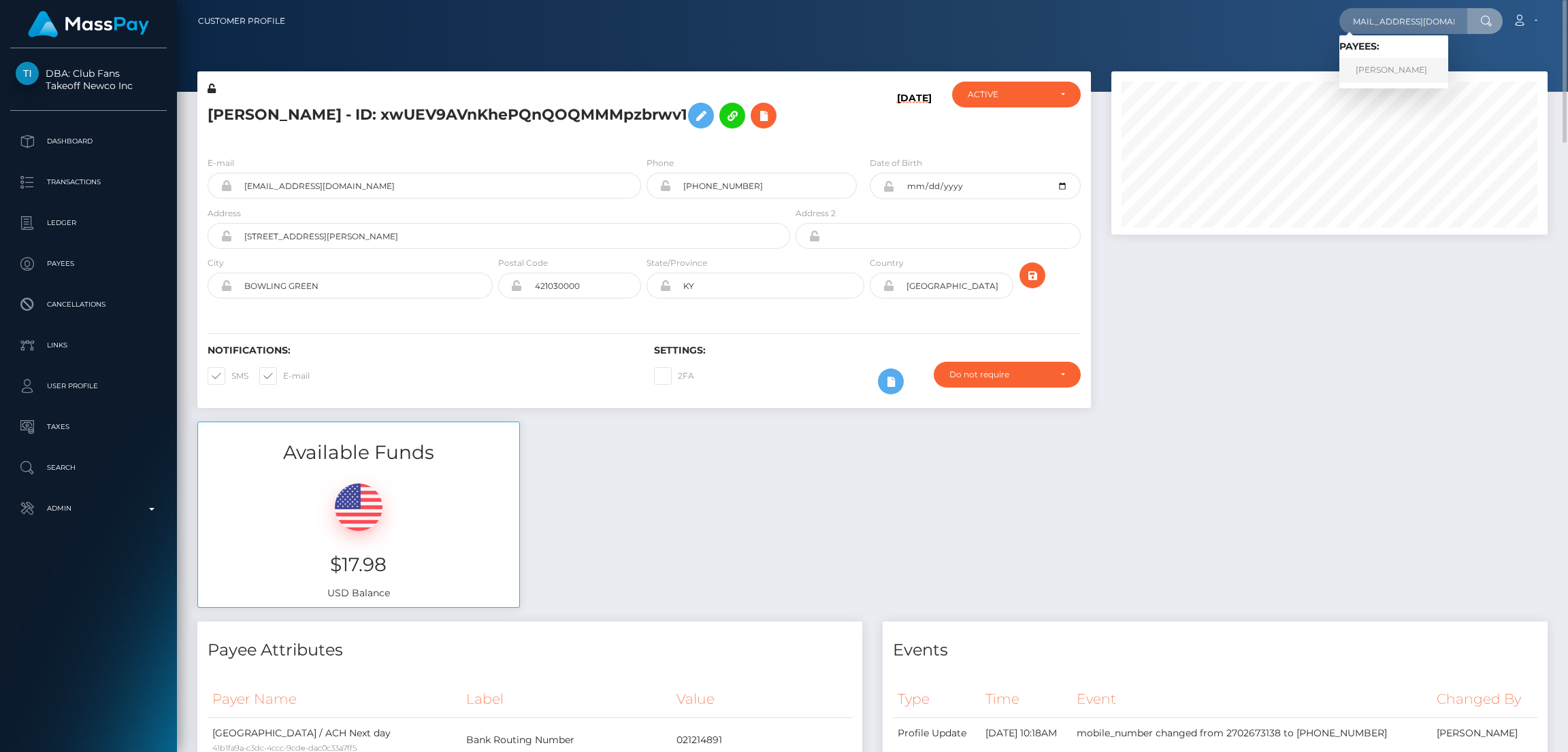
scroll to position [0, 0]
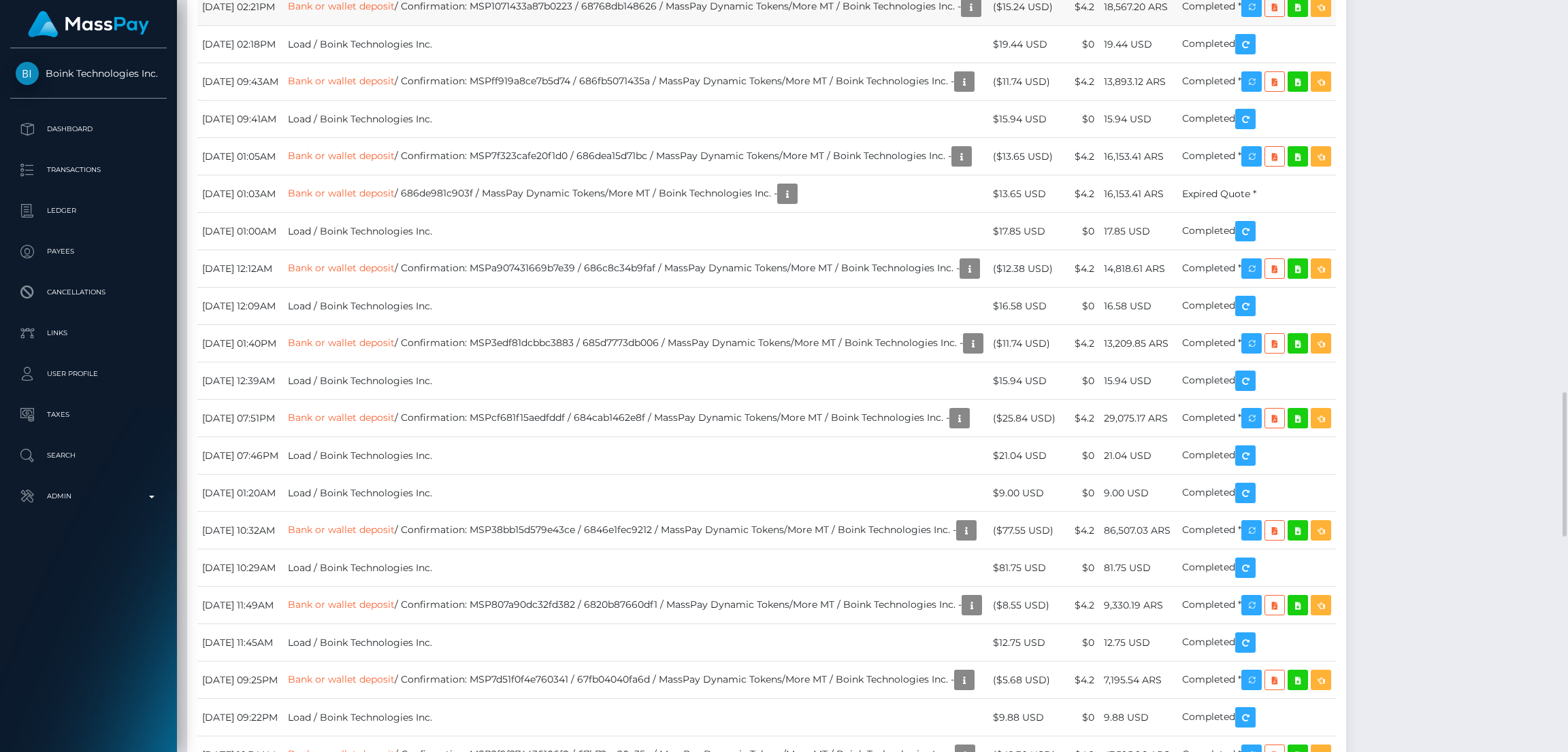
scroll to position [163, 436]
drag, startPoint x: 199, startPoint y: 95, endPoint x: 296, endPoint y: 95, distance: 97.0
copy td "September 19, 2025"
